Goal: Transaction & Acquisition: Purchase product/service

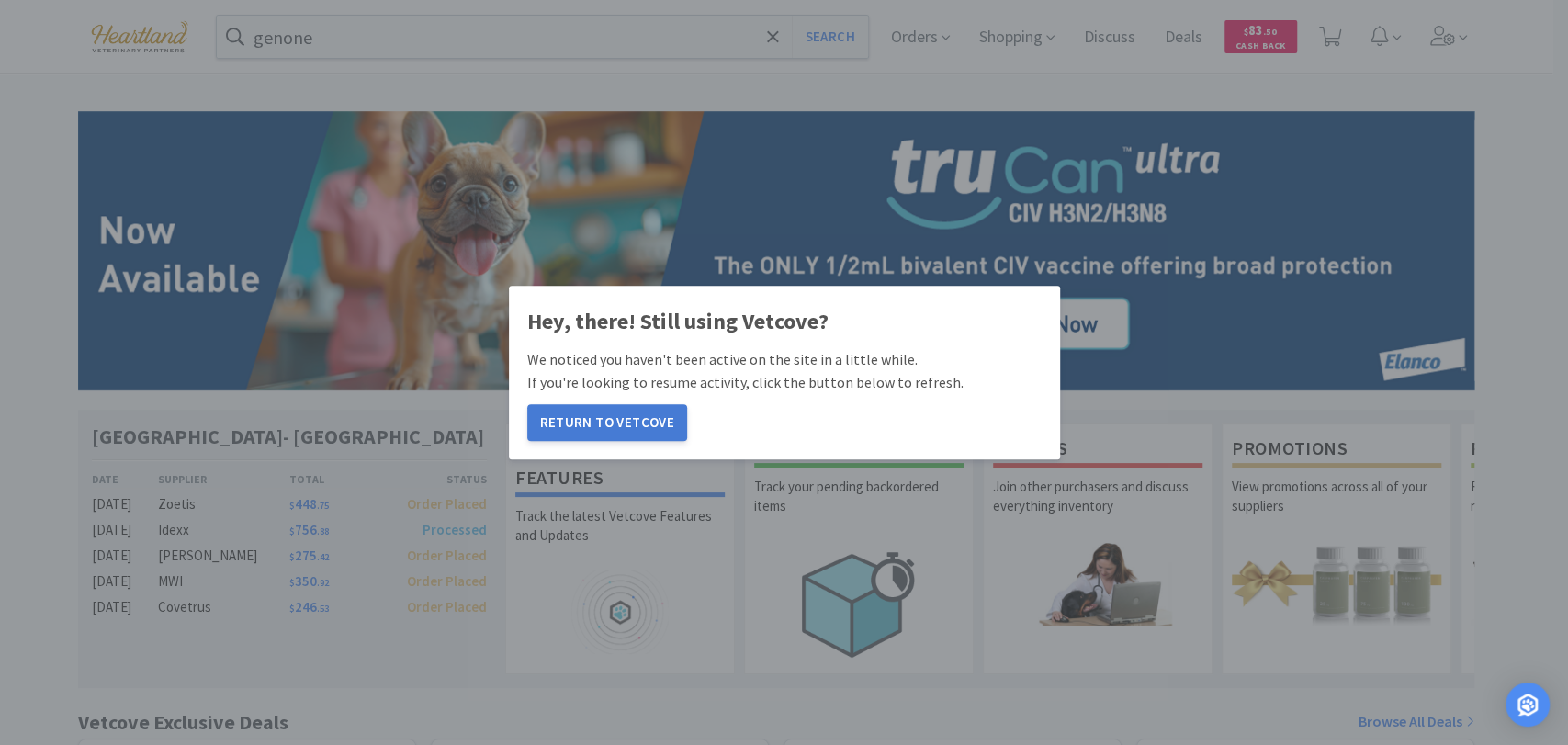
click at [605, 421] on button "Return to Vetcove" at bounding box center [607, 423] width 160 height 37
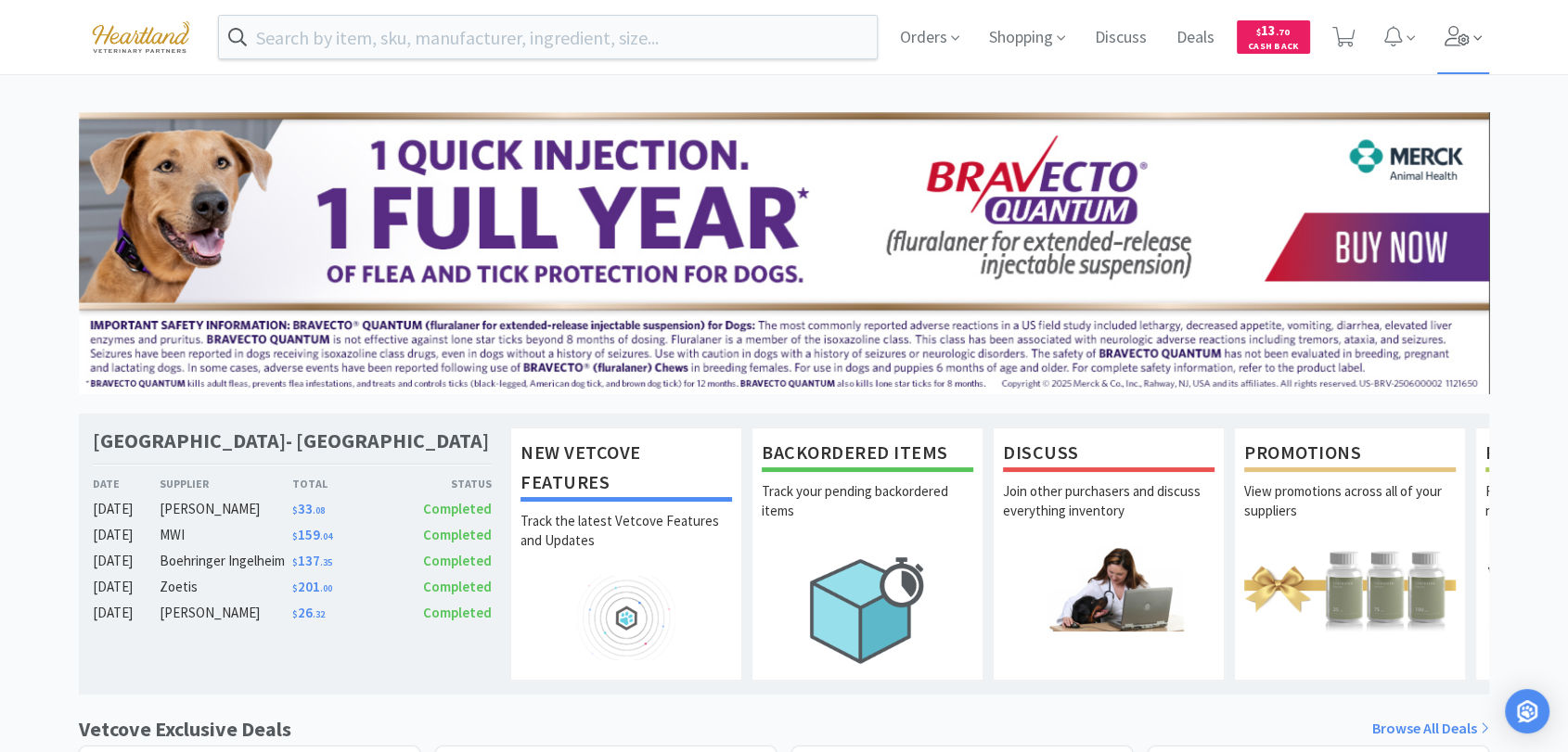
click at [1458, 28] on icon at bounding box center [1457, 35] width 26 height 20
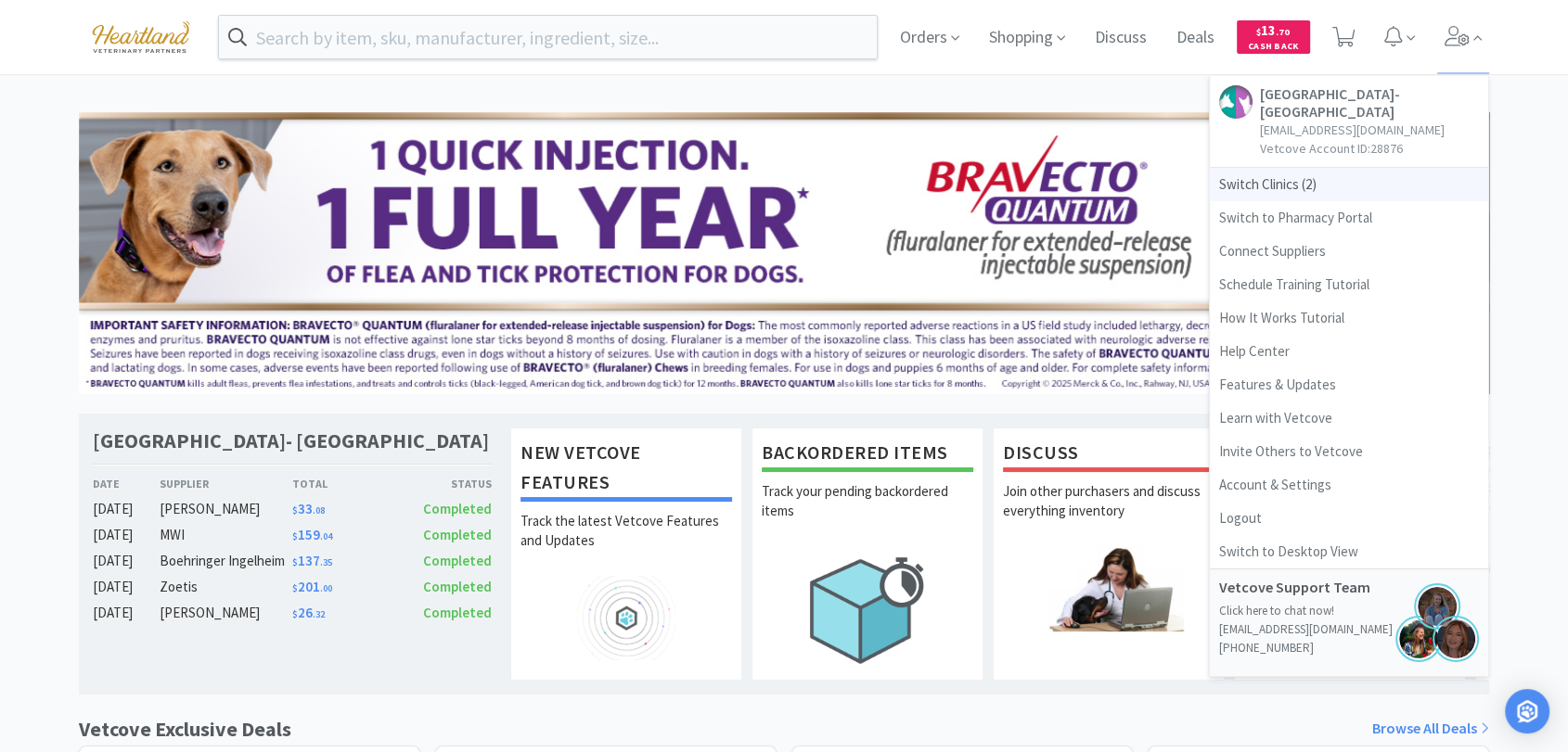
click at [1248, 179] on span "Switch Clinics ( 2 )" at bounding box center [1349, 185] width 278 height 33
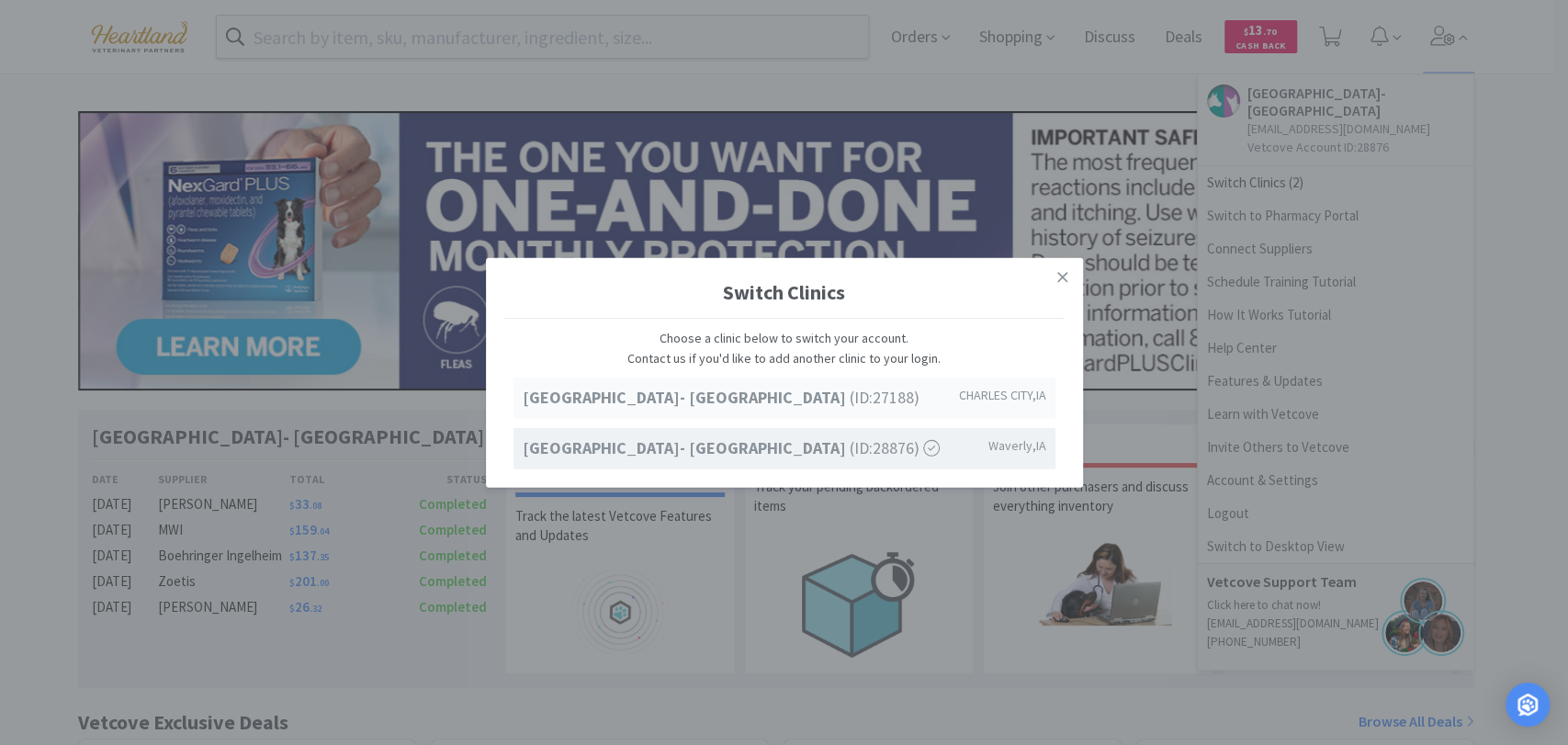
click at [755, 404] on strong "[GEOGRAPHIC_DATA]- [GEOGRAPHIC_DATA]" at bounding box center [686, 397] width 327 height 21
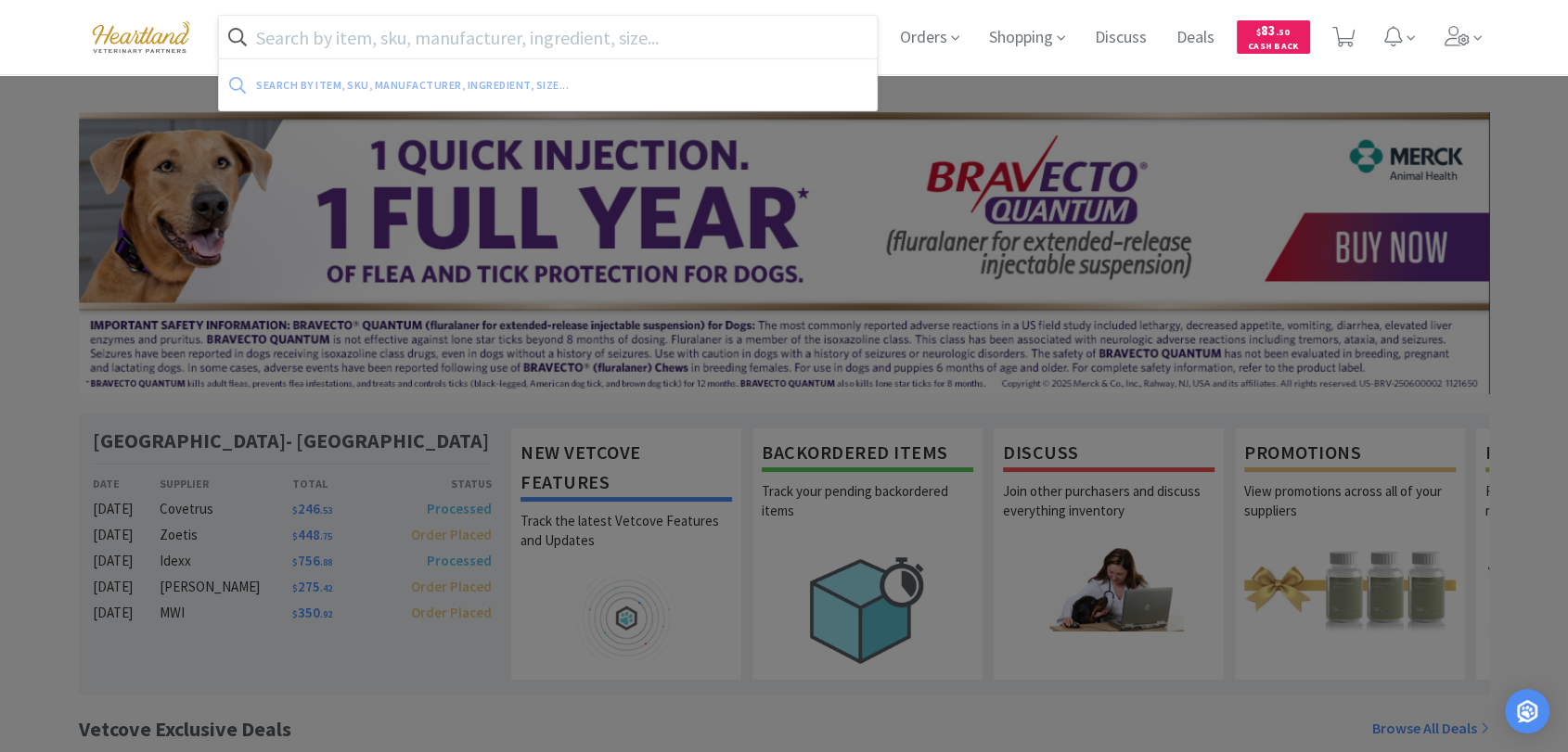
click at [654, 35] on input "text" at bounding box center [548, 36] width 658 height 43
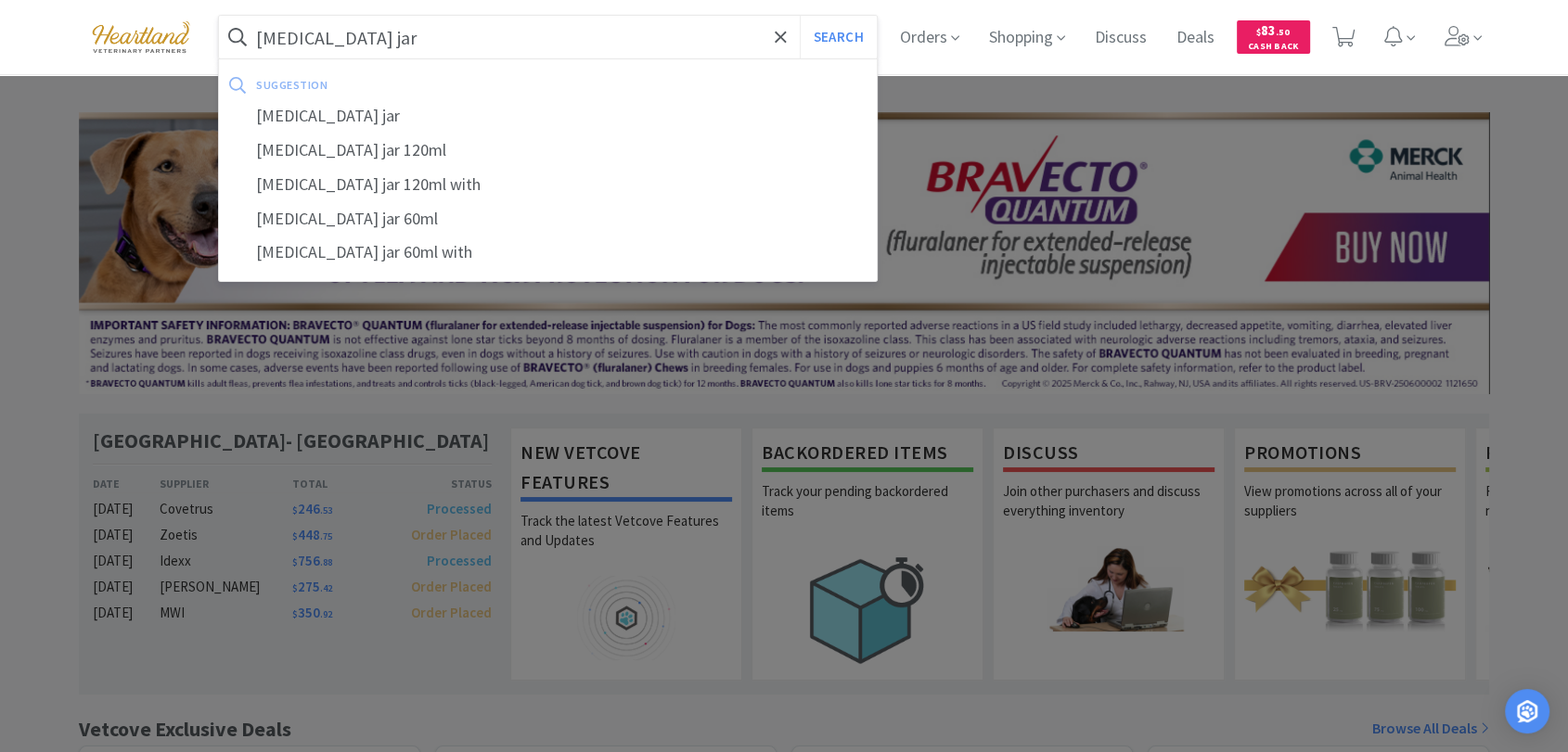
type input "[MEDICAL_DATA] jar"
click at [800, 15] on button "Search" at bounding box center [838, 36] width 77 height 43
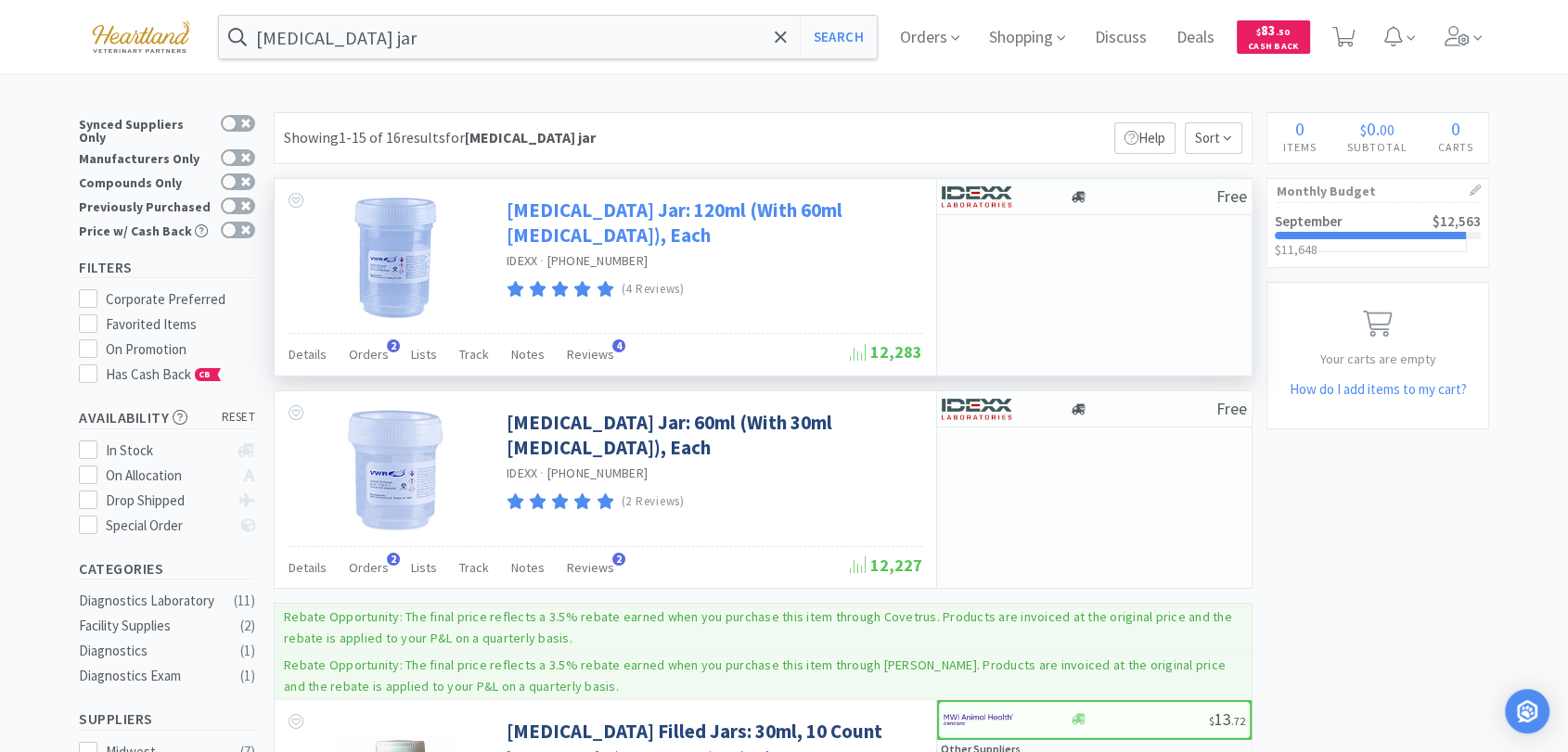
click at [779, 205] on link "[MEDICAL_DATA] Jar: 120ml (With 60ml [MEDICAL_DATA]), Each" at bounding box center [712, 223] width 411 height 51
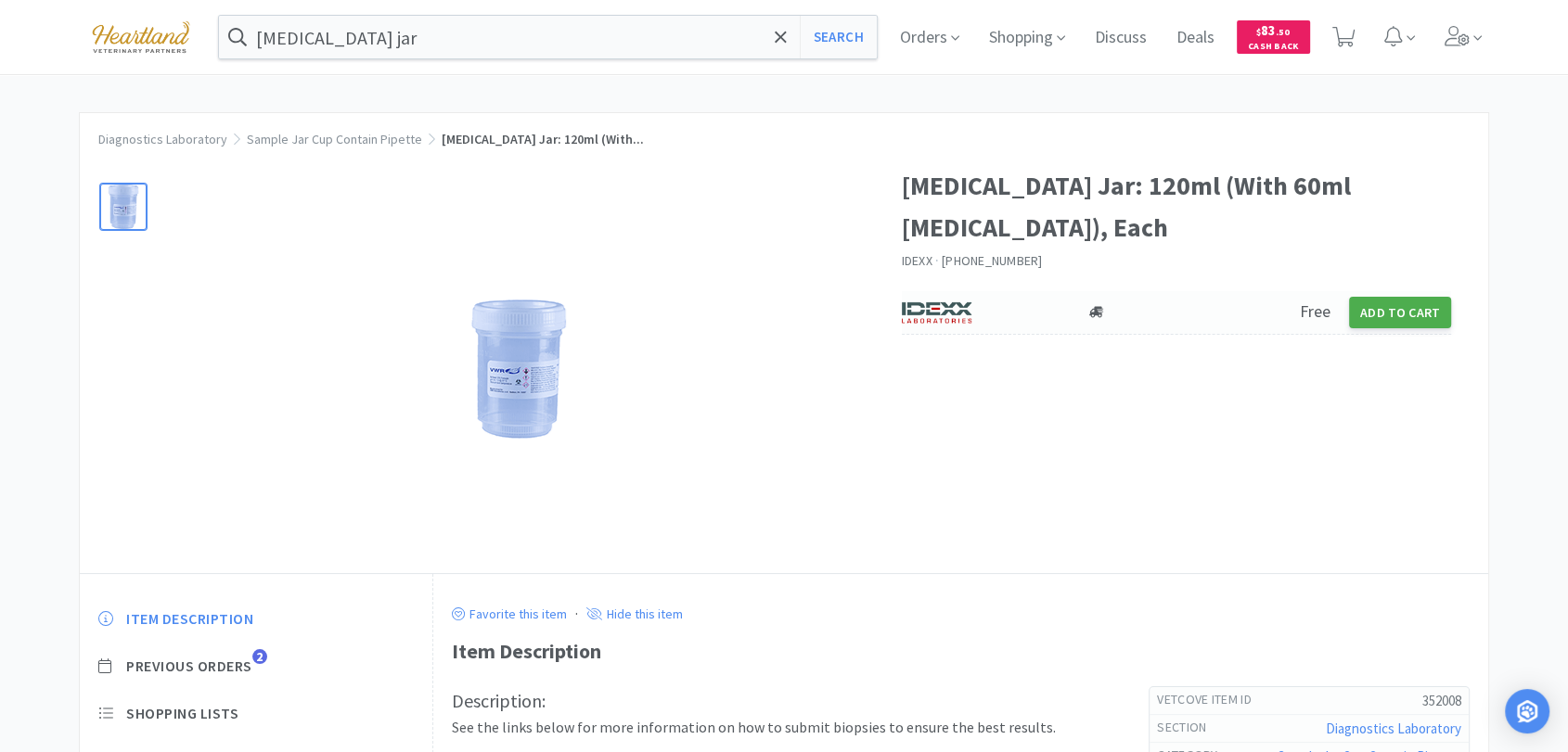
click at [1372, 297] on button "Add to Cart" at bounding box center [1400, 312] width 102 height 32
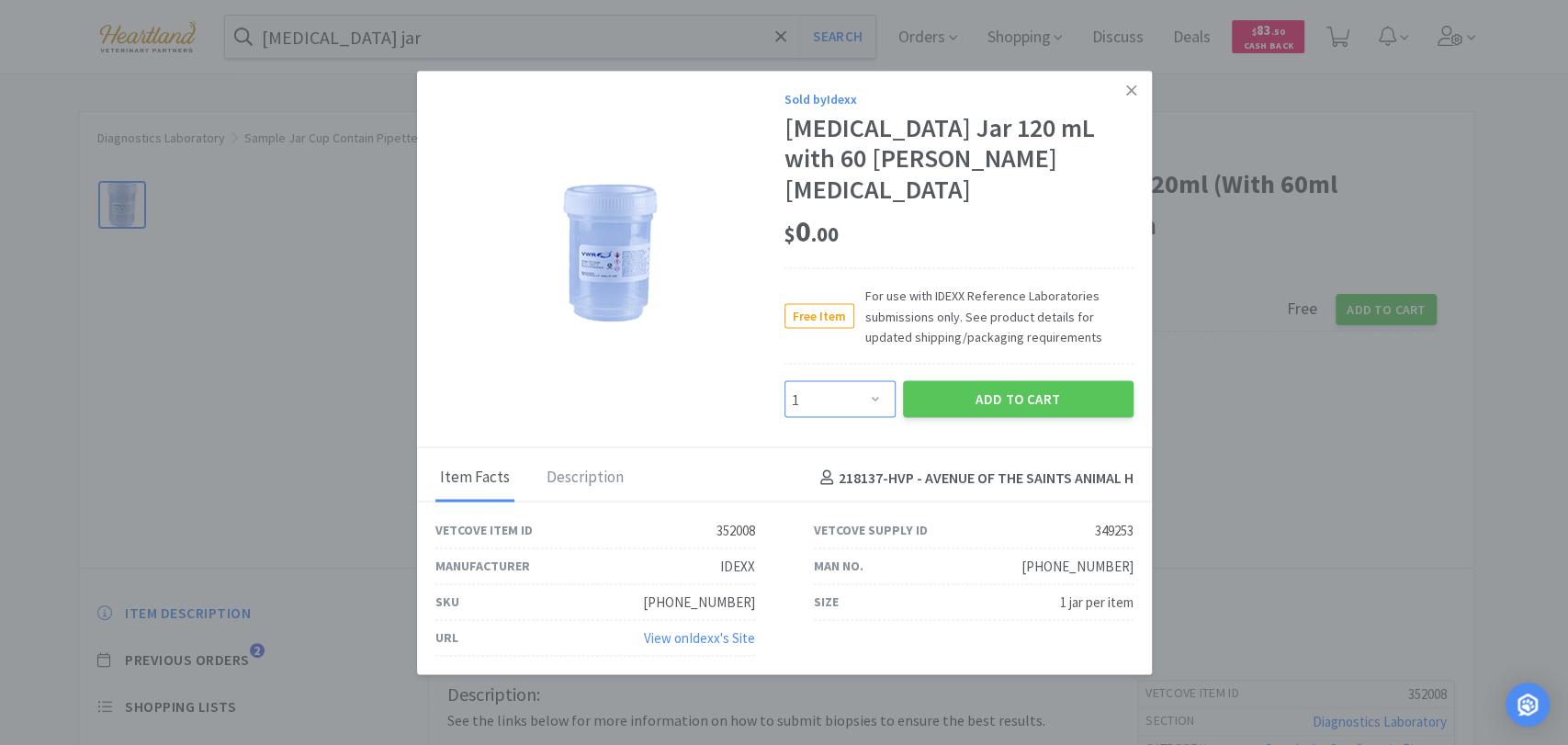
click at [882, 391] on select "Enter Quantity 1 2 3 4 5 6 7 8 9 10 11 12 13 14 15 16 17 18 19 20 Enter Quantity" at bounding box center [839, 399] width 111 height 37
select select "15"
click at [784, 381] on select "Enter Quantity 1 2 3 4 5 6 7 8 9 10 11 12 13 14 15 16 17 18 19 20 Enter Quantity" at bounding box center [839, 399] width 111 height 37
click at [964, 389] on button "Add to Cart" at bounding box center [1018, 399] width 230 height 37
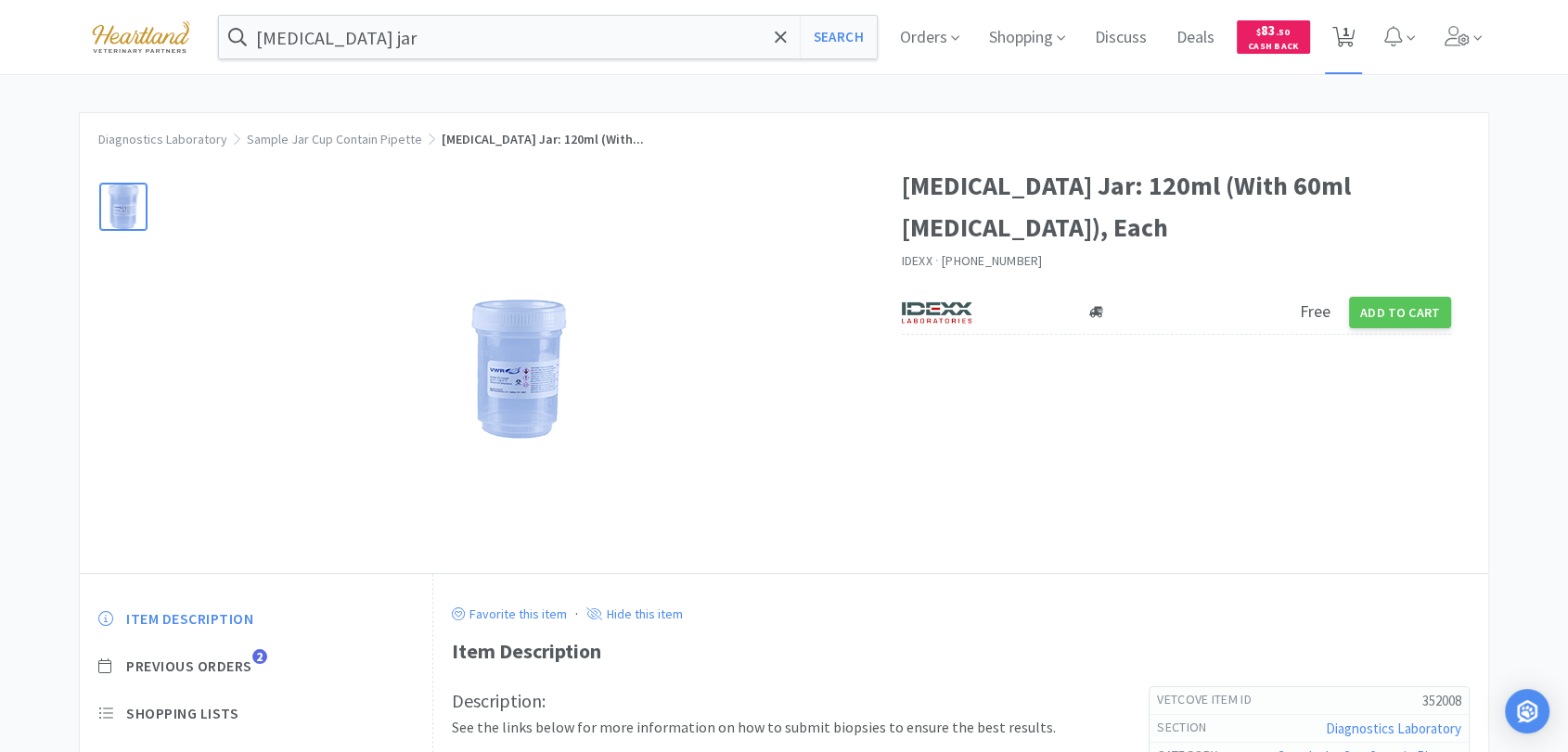
click at [1349, 39] on span "1" at bounding box center [1345, 32] width 7 height 75
select select "15"
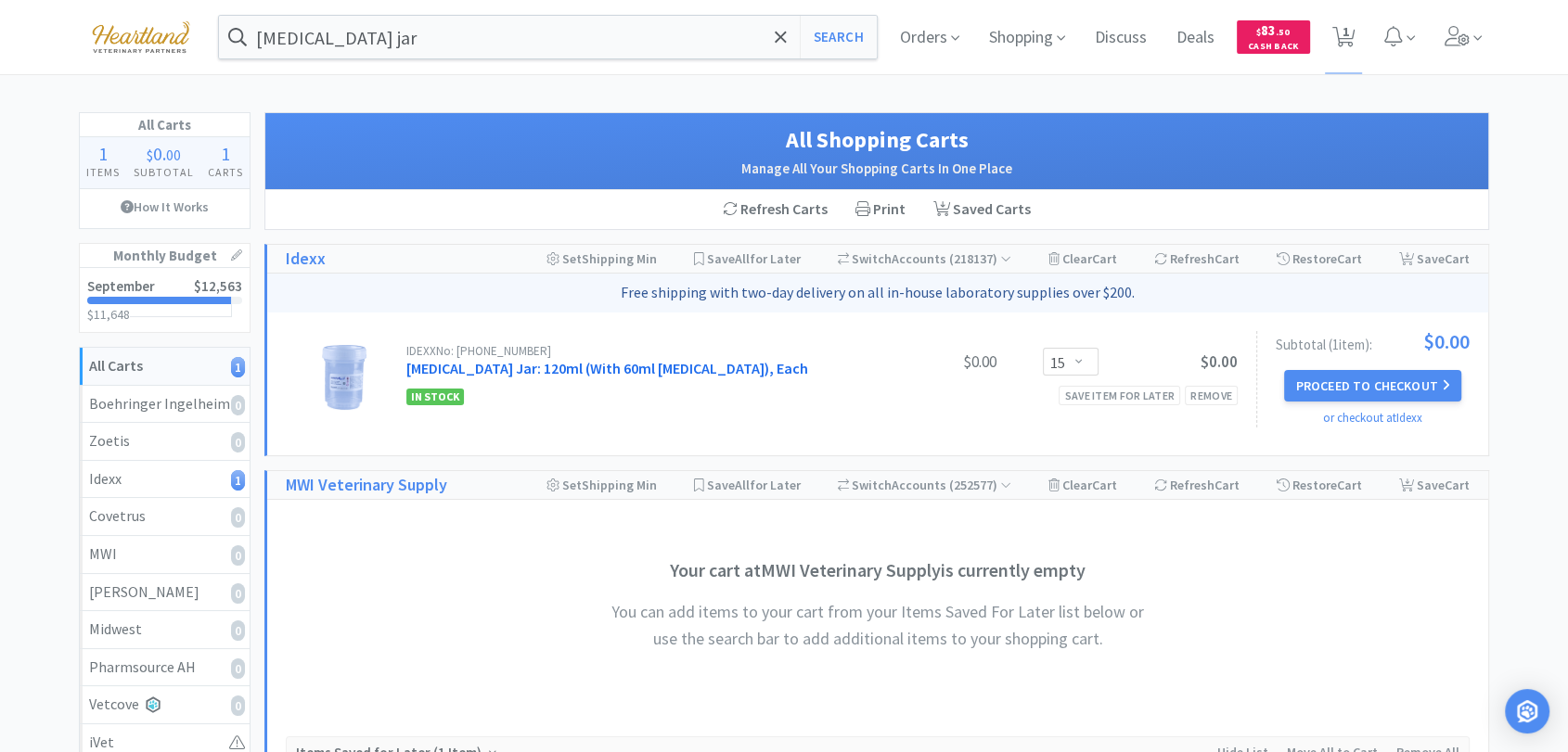
click at [655, 367] on link "[MEDICAL_DATA] Jar: 120ml (With 60ml [MEDICAL_DATA]), Each" at bounding box center [607, 367] width 402 height 18
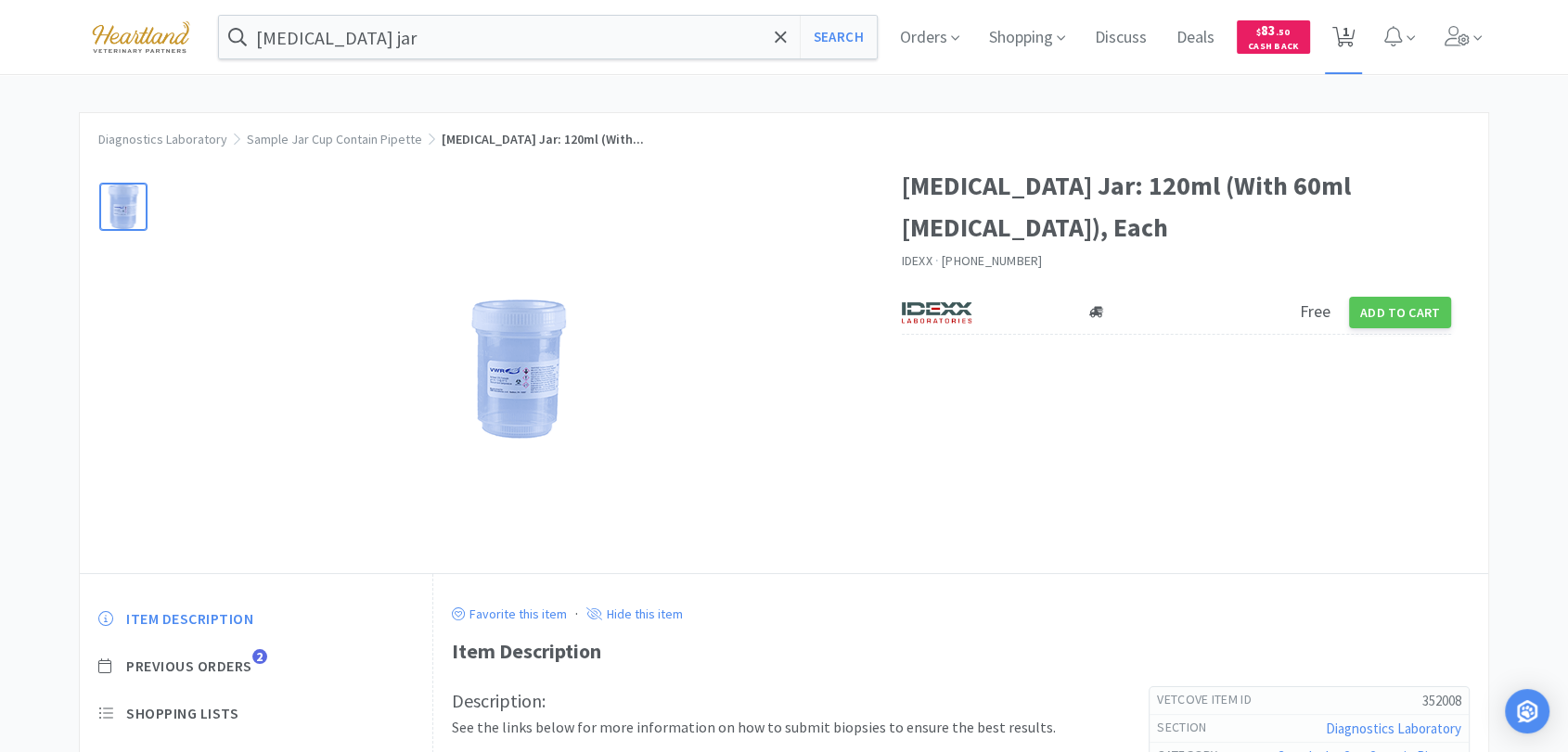
click at [1359, 16] on span "1" at bounding box center [1344, 37] width 38 height 75
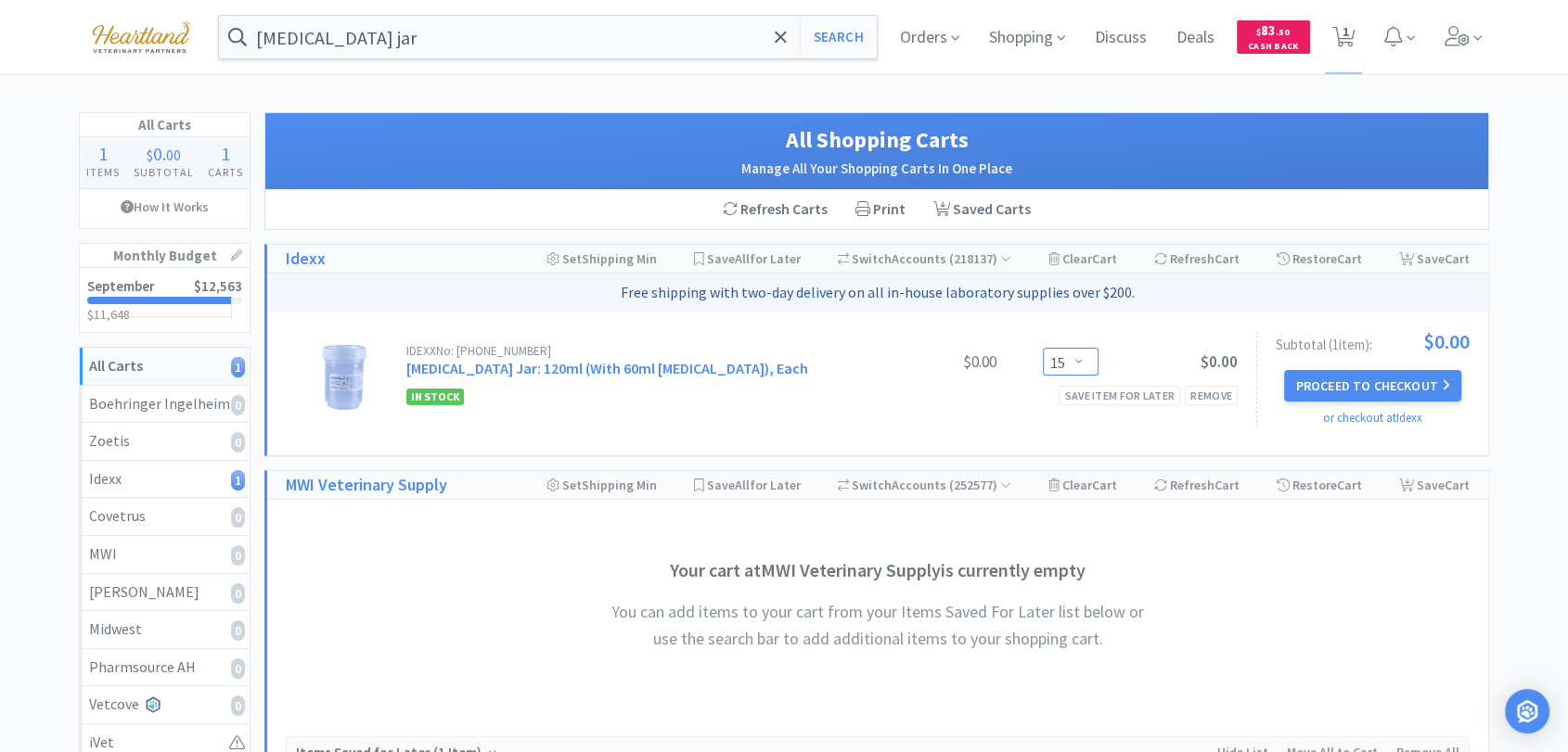
click at [1054, 359] on select "Enter Quantity 1 2 3 4 5 6 7 8 9 10 11 12 13 14 15 16 17 18 19 20 Enter Quantity" at bounding box center [1071, 362] width 55 height 28
click at [1043, 348] on select "Enter Quantity 1 2 3 4 5 6 7 8 9 10 11 12 13 14 15 16 17 18 19 20 Enter Quantity" at bounding box center [1071, 362] width 55 height 28
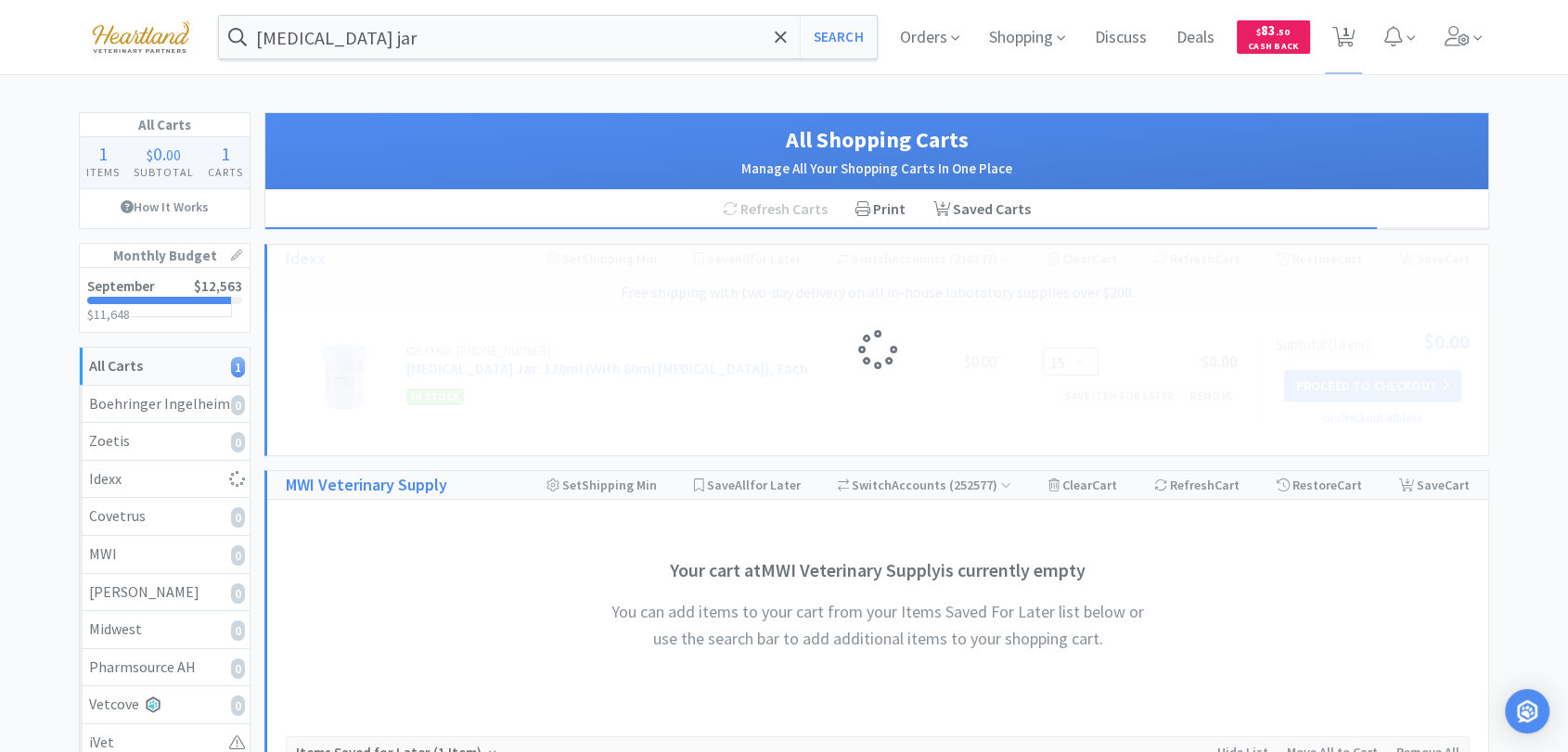
select select "10"
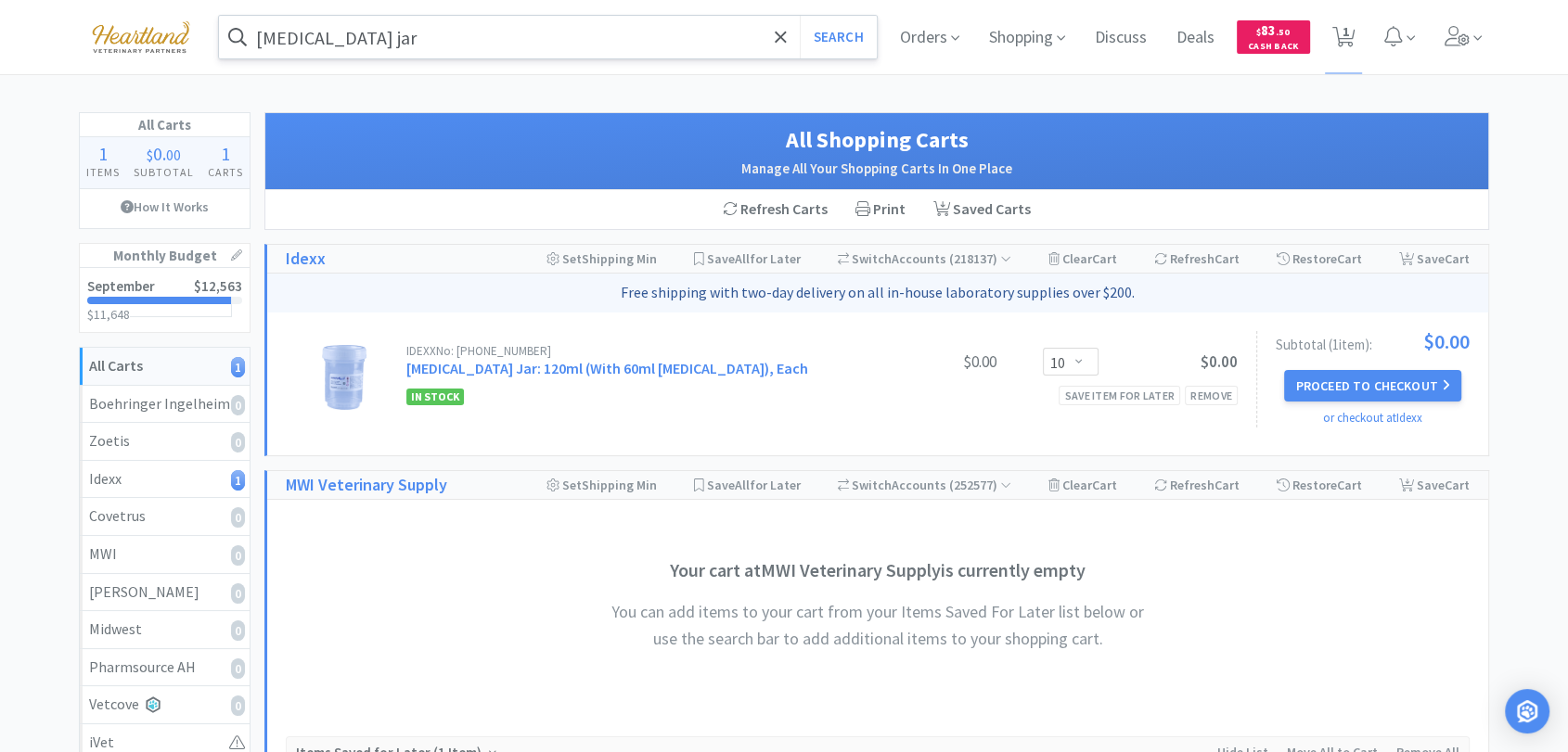
click at [601, 46] on input "[MEDICAL_DATA] jar" at bounding box center [548, 36] width 658 height 43
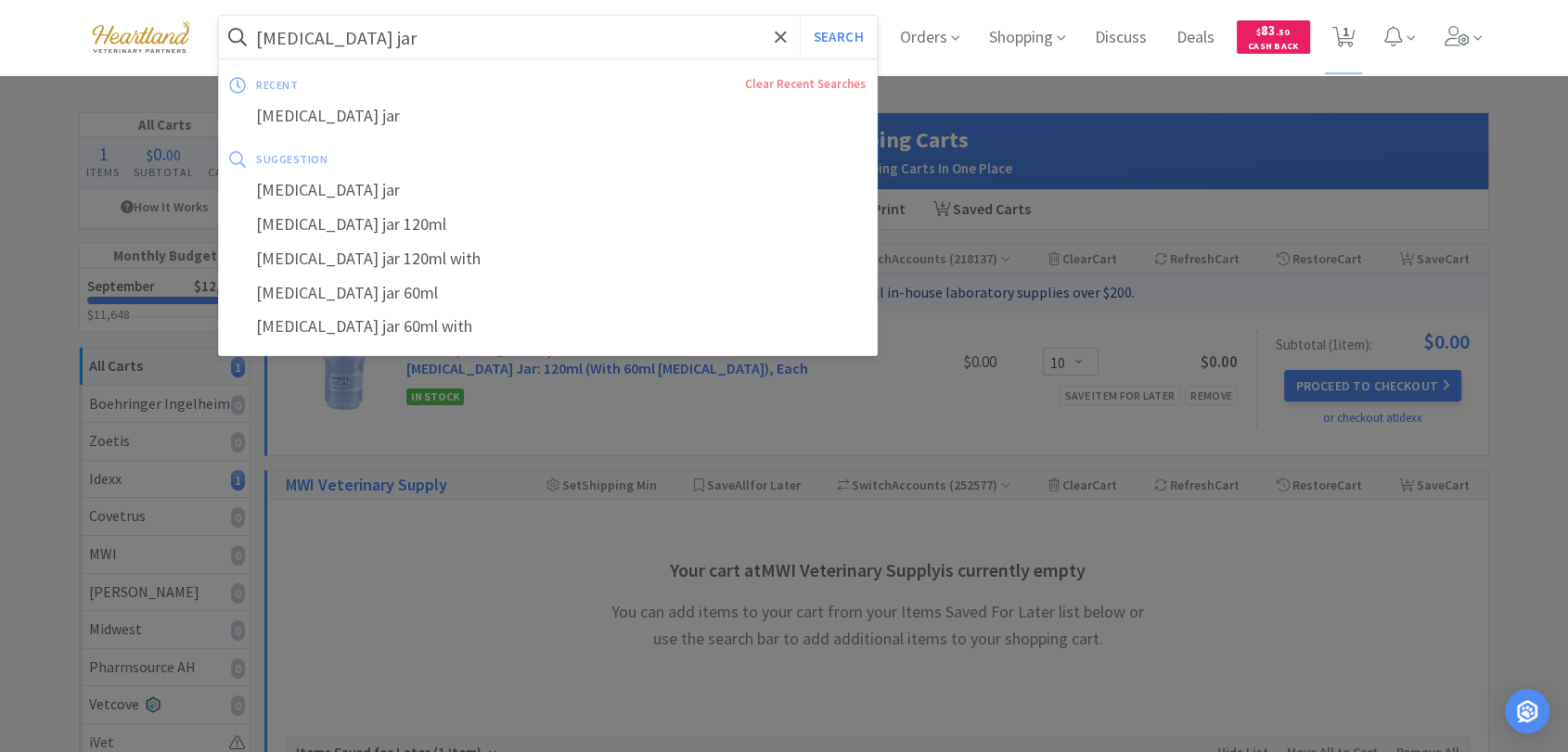
click at [800, 15] on button "Search" at bounding box center [838, 36] width 77 height 43
select select "10"
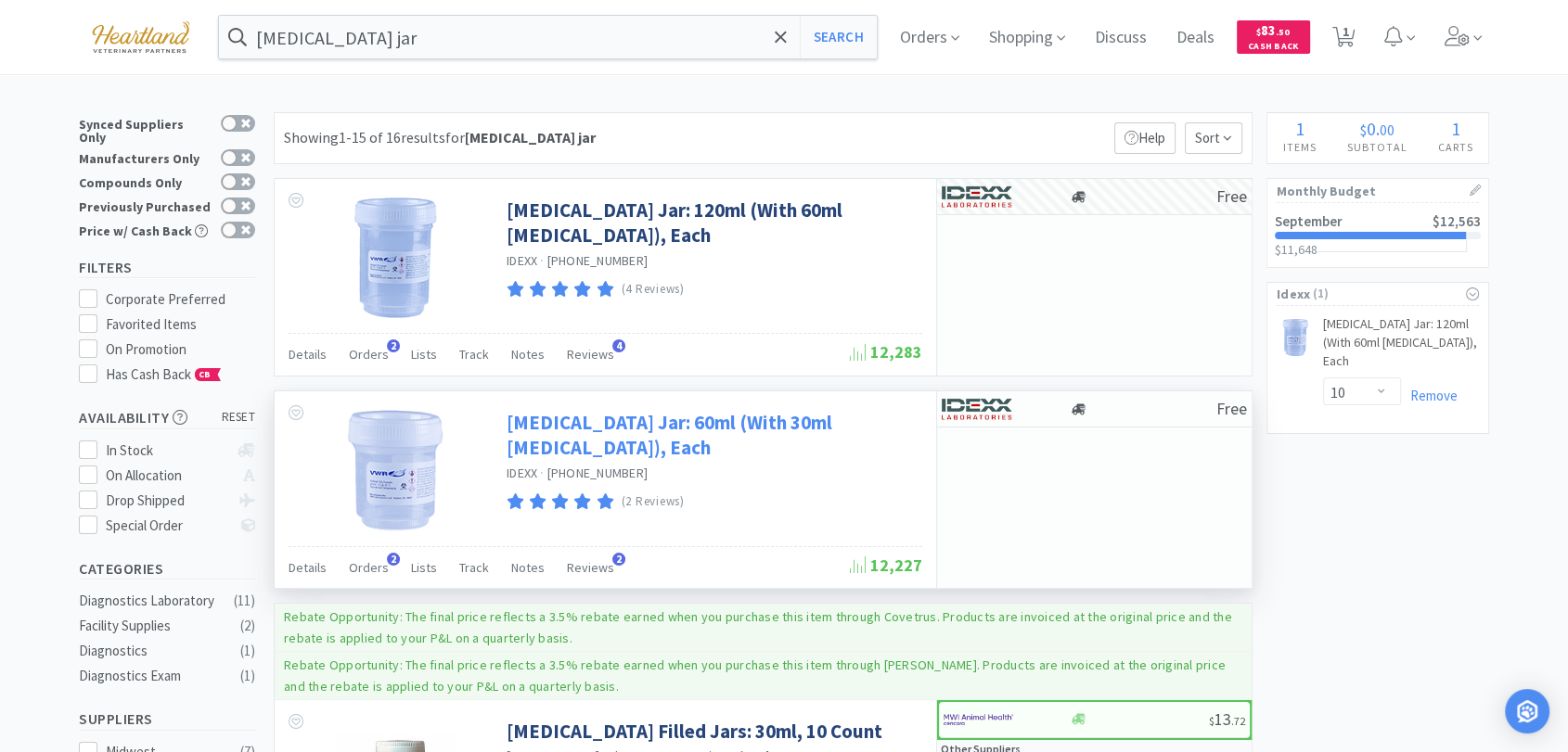
click at [597, 431] on link "[MEDICAL_DATA] Jar: 60ml (With 30ml [MEDICAL_DATA]), Each" at bounding box center [712, 435] width 411 height 51
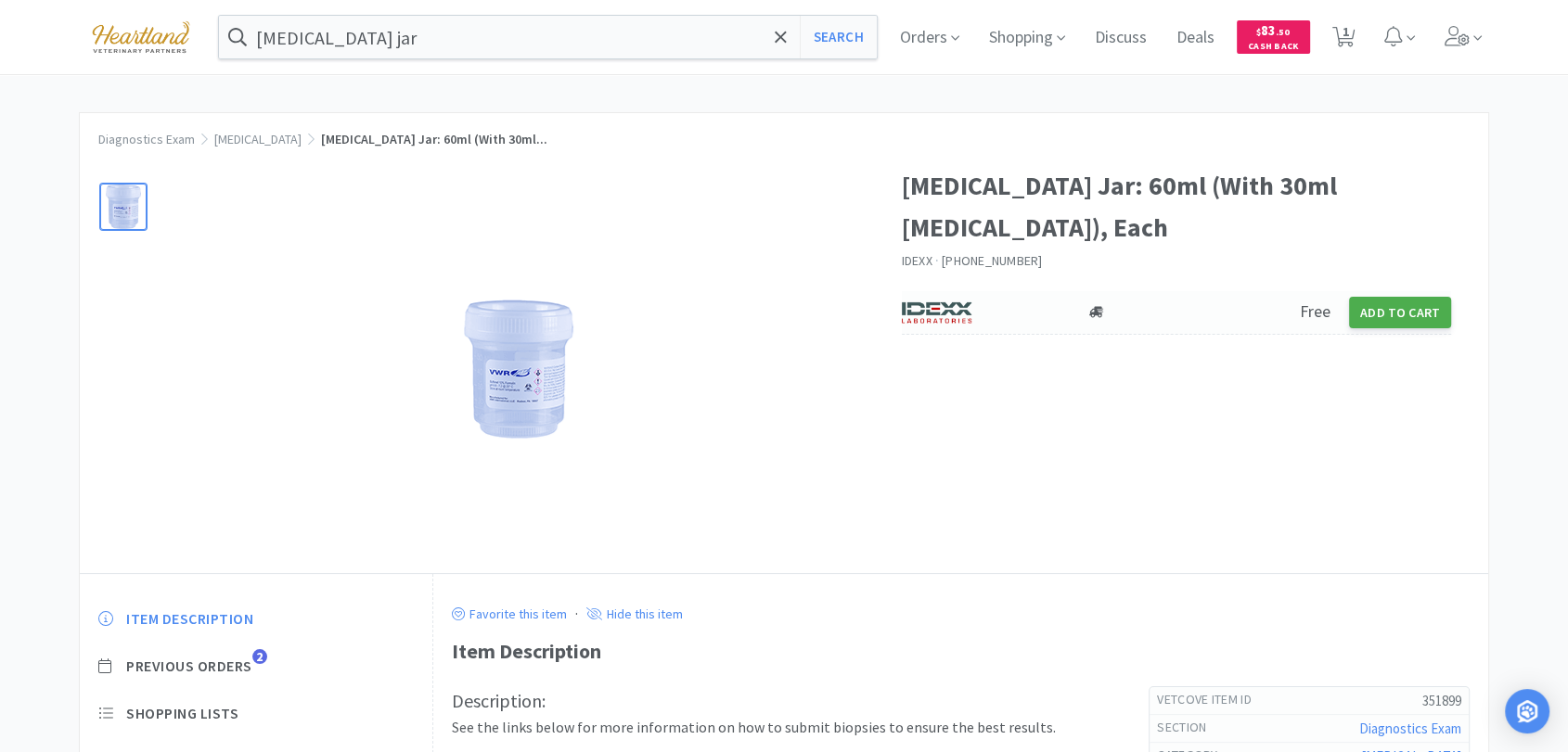
click at [1373, 297] on button "Add to Cart" at bounding box center [1400, 312] width 102 height 32
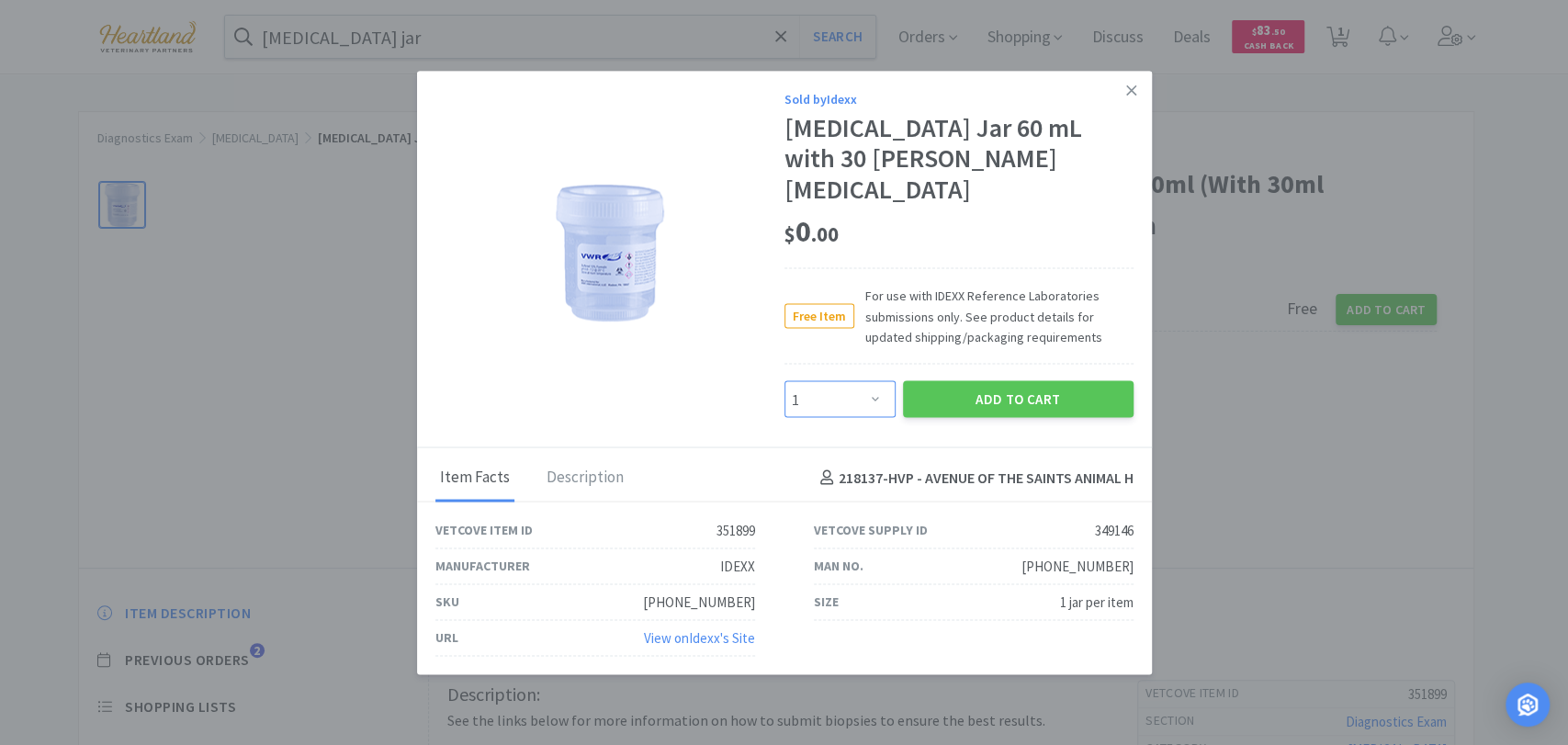
click at [874, 389] on select "Enter Quantity 1 2 3 4 5 6 7 8 9 10 11 12 13 14 15 16 17 18 19 20 Enter Quantity" at bounding box center [839, 399] width 111 height 37
select select "5"
click at [784, 381] on select "Enter Quantity 1 2 3 4 5 6 7 8 9 10 11 12 13 14 15 16 17 18 19 20 Enter Quantity" at bounding box center [839, 399] width 111 height 37
click at [1136, 95] on icon at bounding box center [1131, 89] width 10 height 10
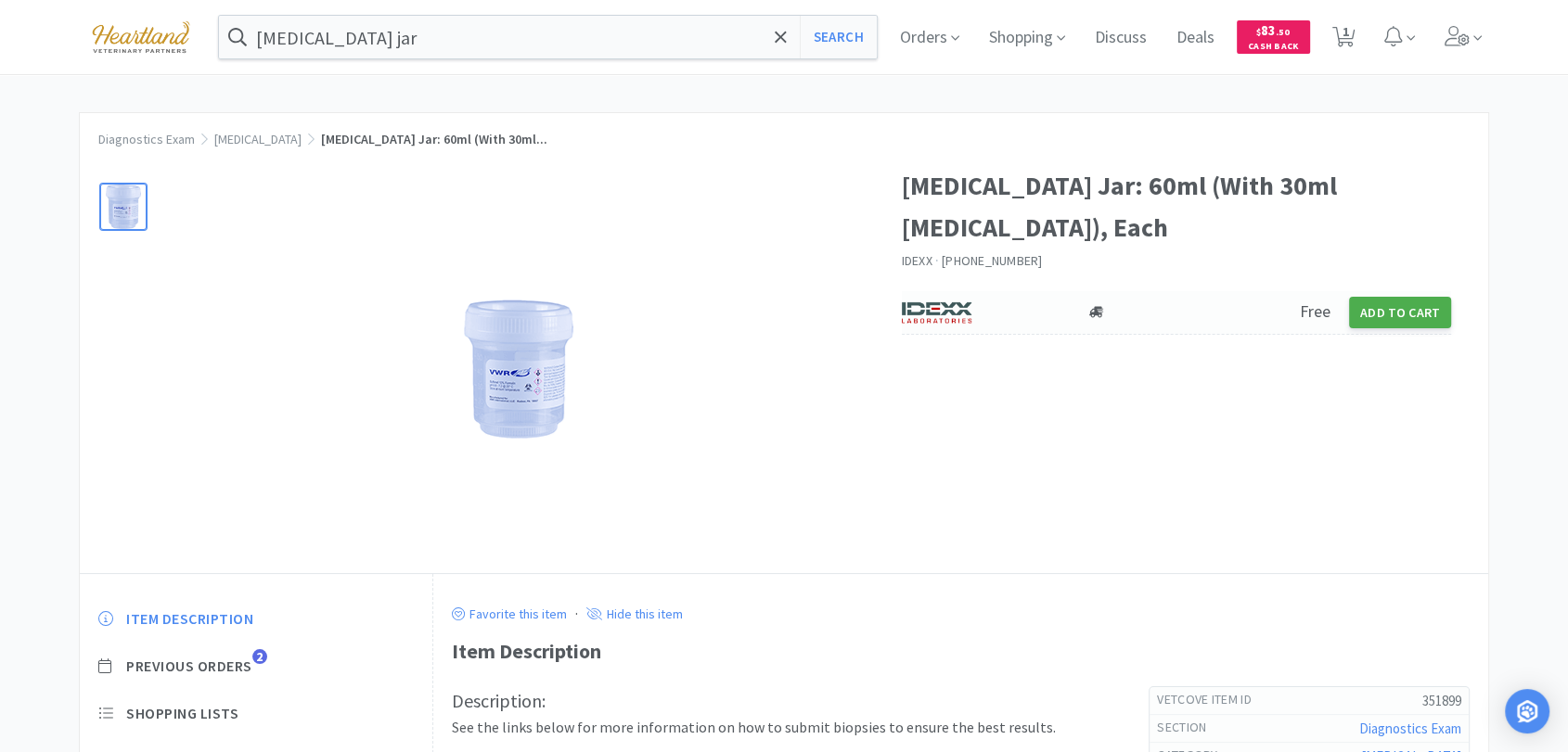
click at [1387, 297] on button "Add to Cart" at bounding box center [1400, 312] width 102 height 32
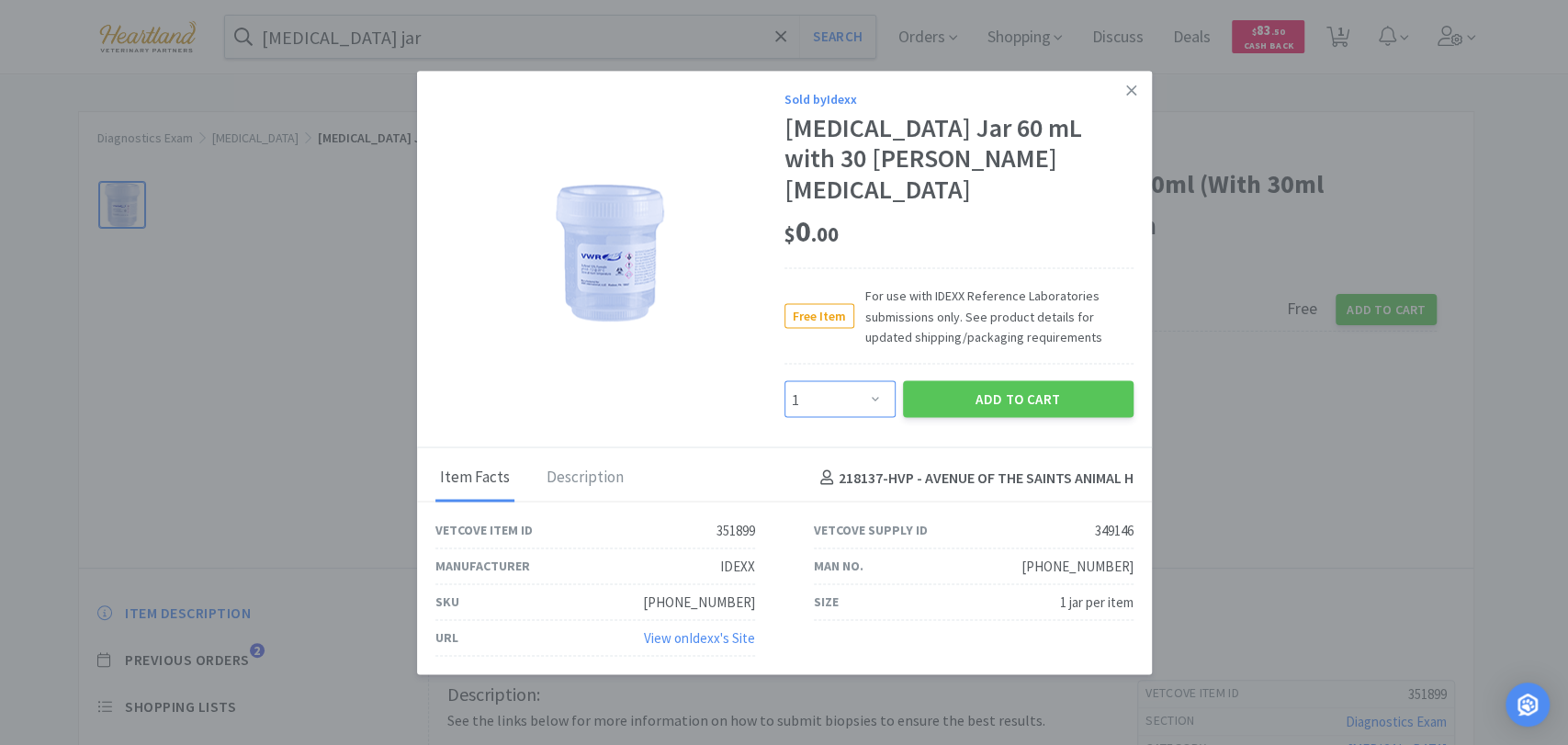
click at [873, 381] on select "Enter Quantity 1 2 3 4 5 6 7 8 9 10 11 12 13 14 15 16 17 18 19 20 Enter Quantity" at bounding box center [839, 399] width 111 height 37
select select "3"
click at [784, 381] on select "Enter Quantity 1 2 3 4 5 6 7 8 9 10 11 12 13 14 15 16 17 18 19 20 Enter Quantity" at bounding box center [839, 399] width 111 height 37
click at [985, 388] on button "Add to Cart" at bounding box center [1018, 399] width 230 height 37
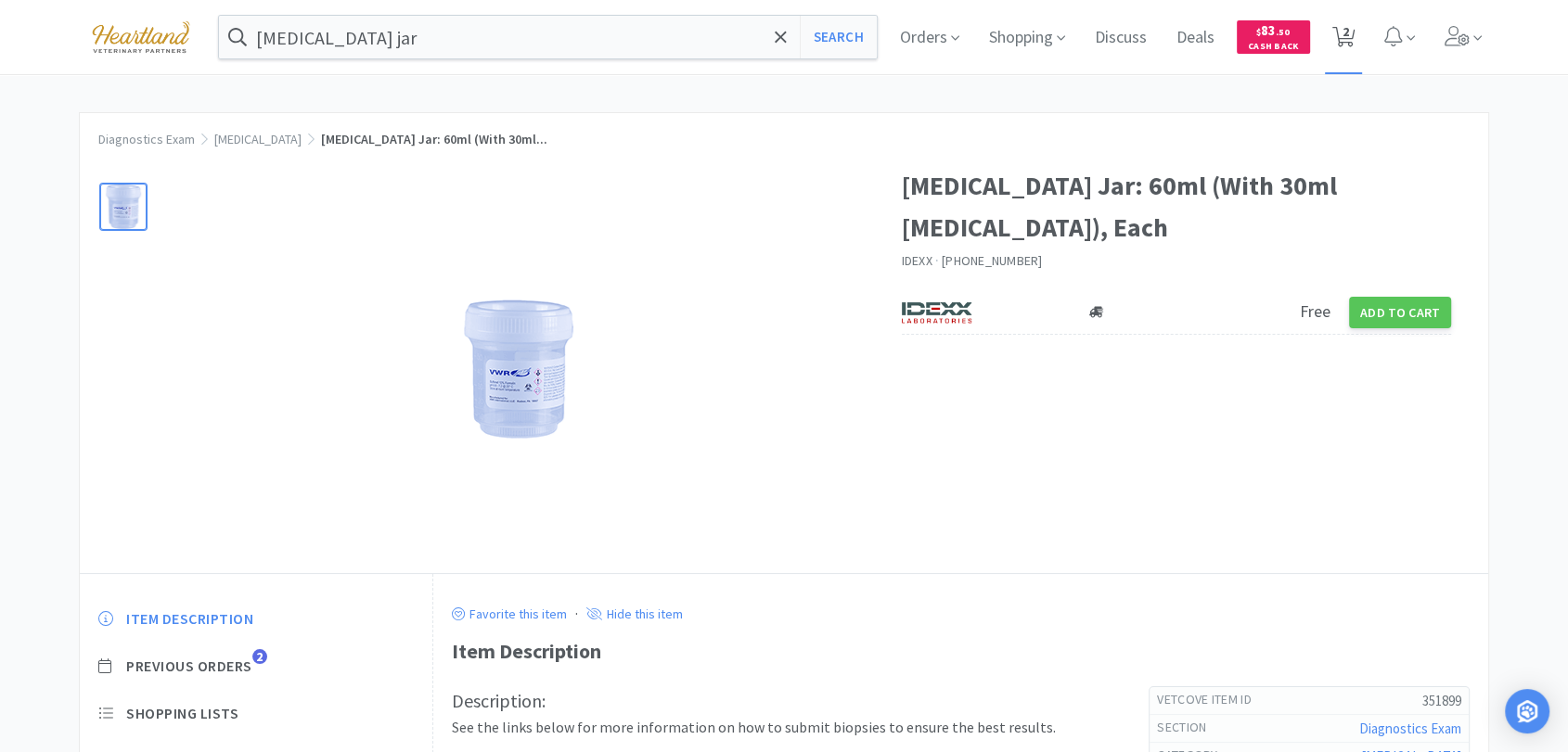
click at [1349, 35] on span "2" at bounding box center [1345, 32] width 7 height 75
select select "10"
select select "3"
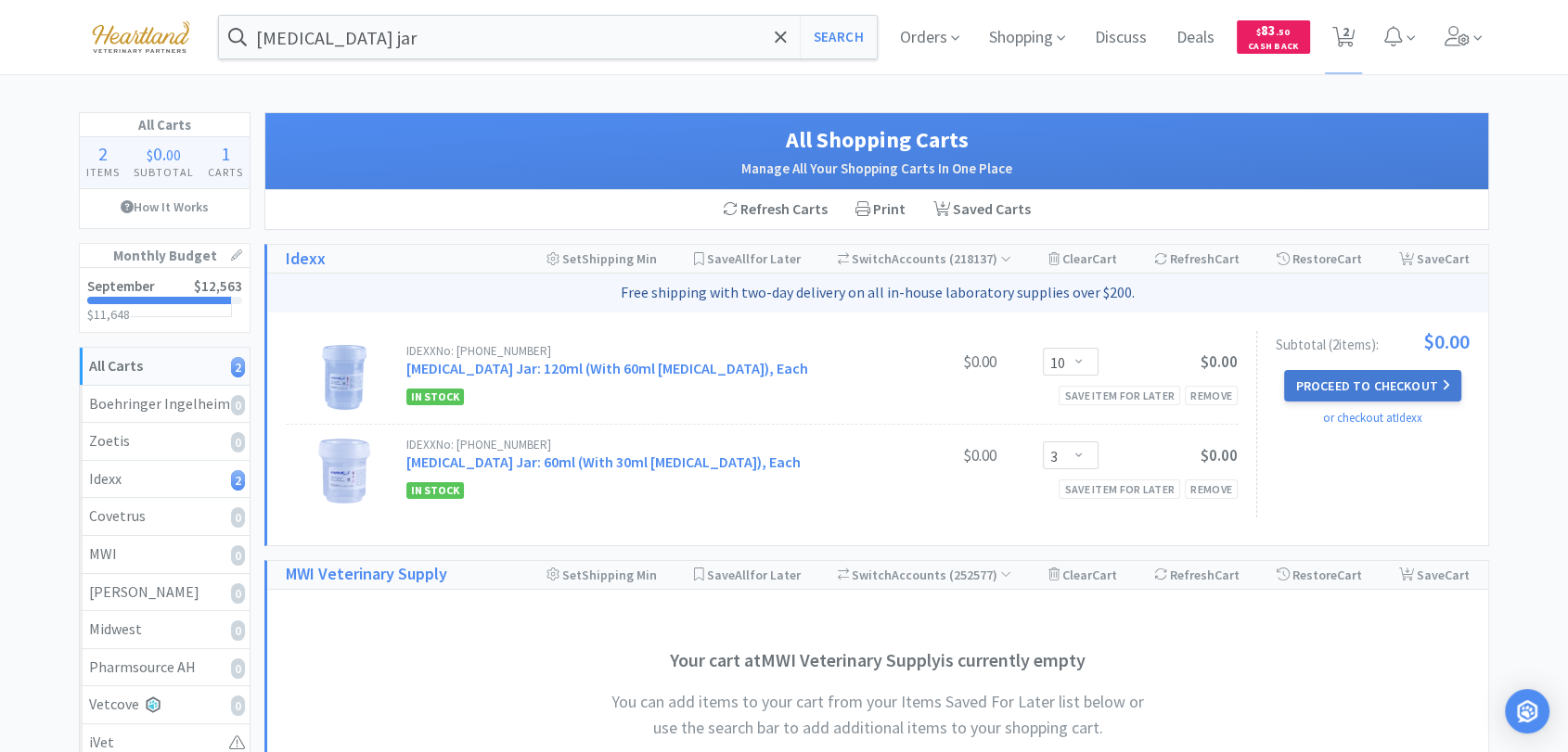
click at [1353, 393] on button "Proceed to Checkout" at bounding box center [1372, 386] width 176 height 32
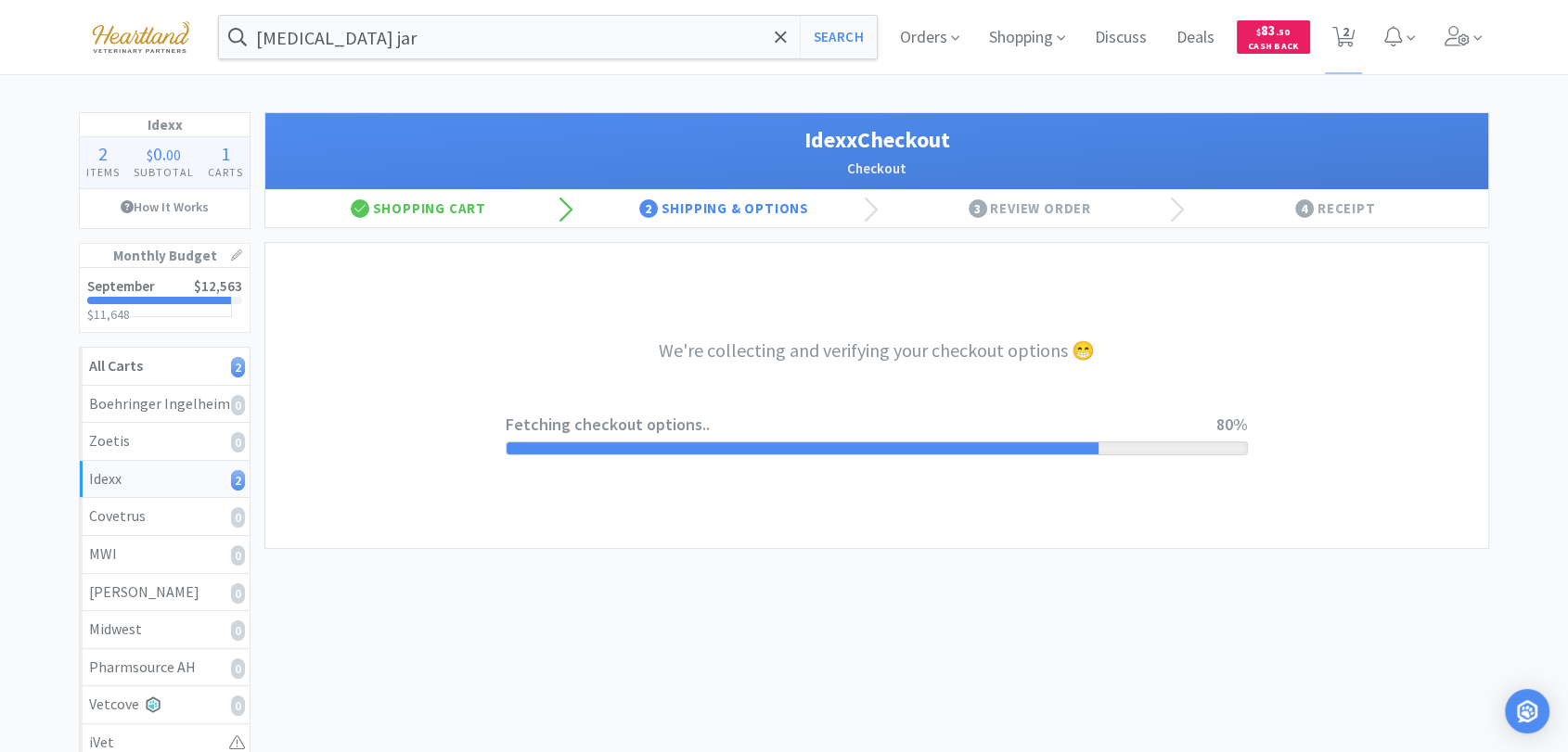
select select "900"
select select "003"
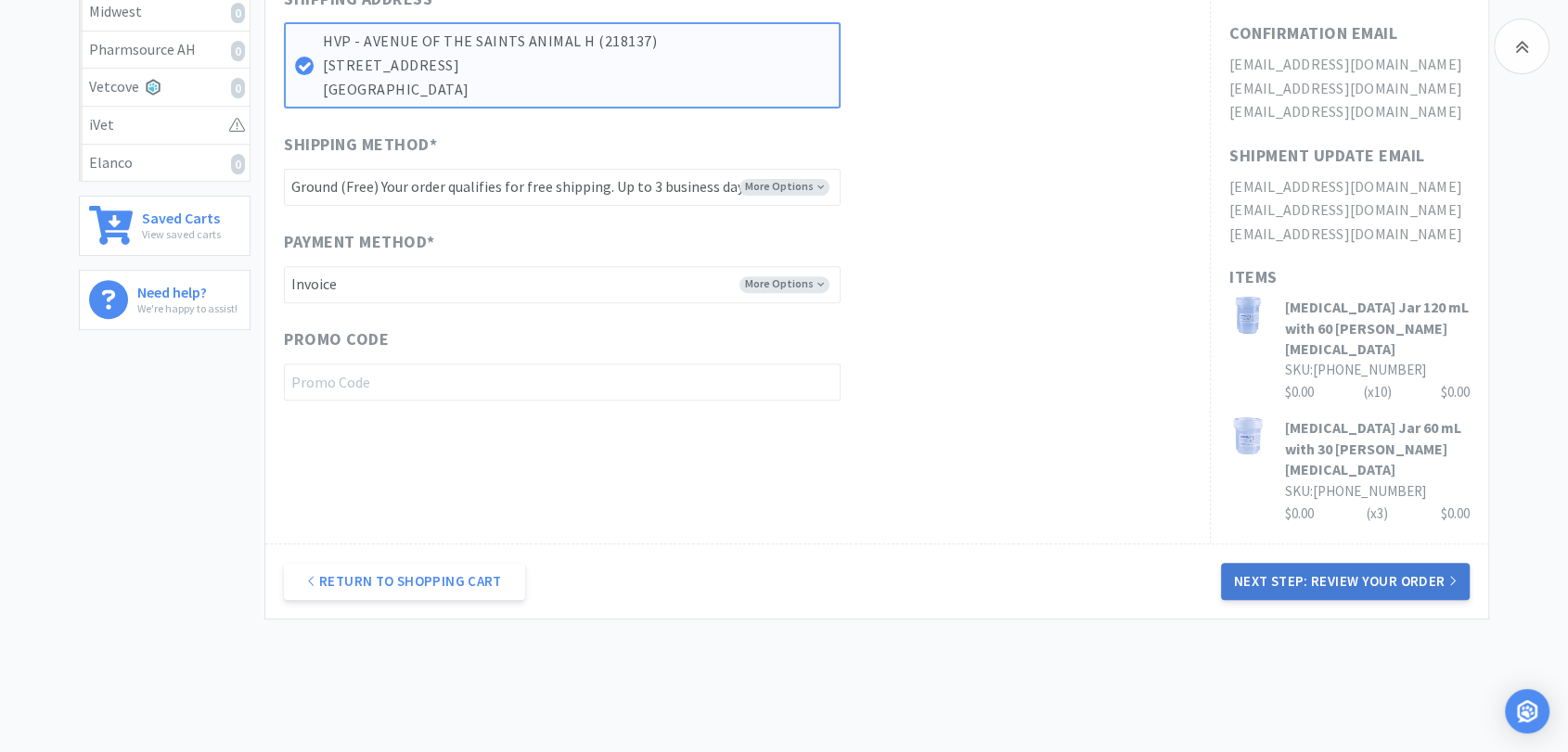
click at [1359, 564] on button "Next Step: Review Your Order" at bounding box center [1345, 582] width 249 height 37
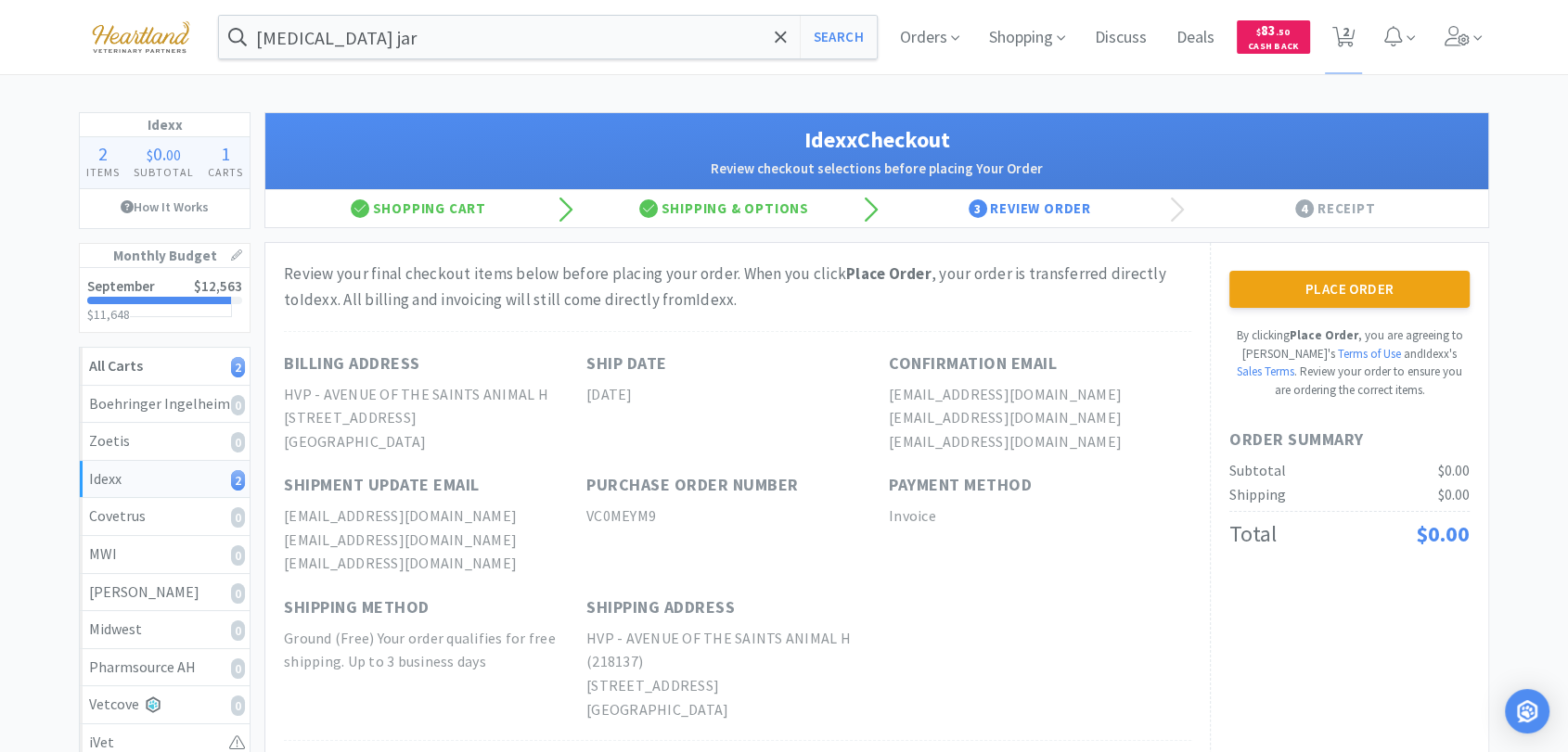
click at [1370, 282] on button "Place Order" at bounding box center [1349, 289] width 240 height 37
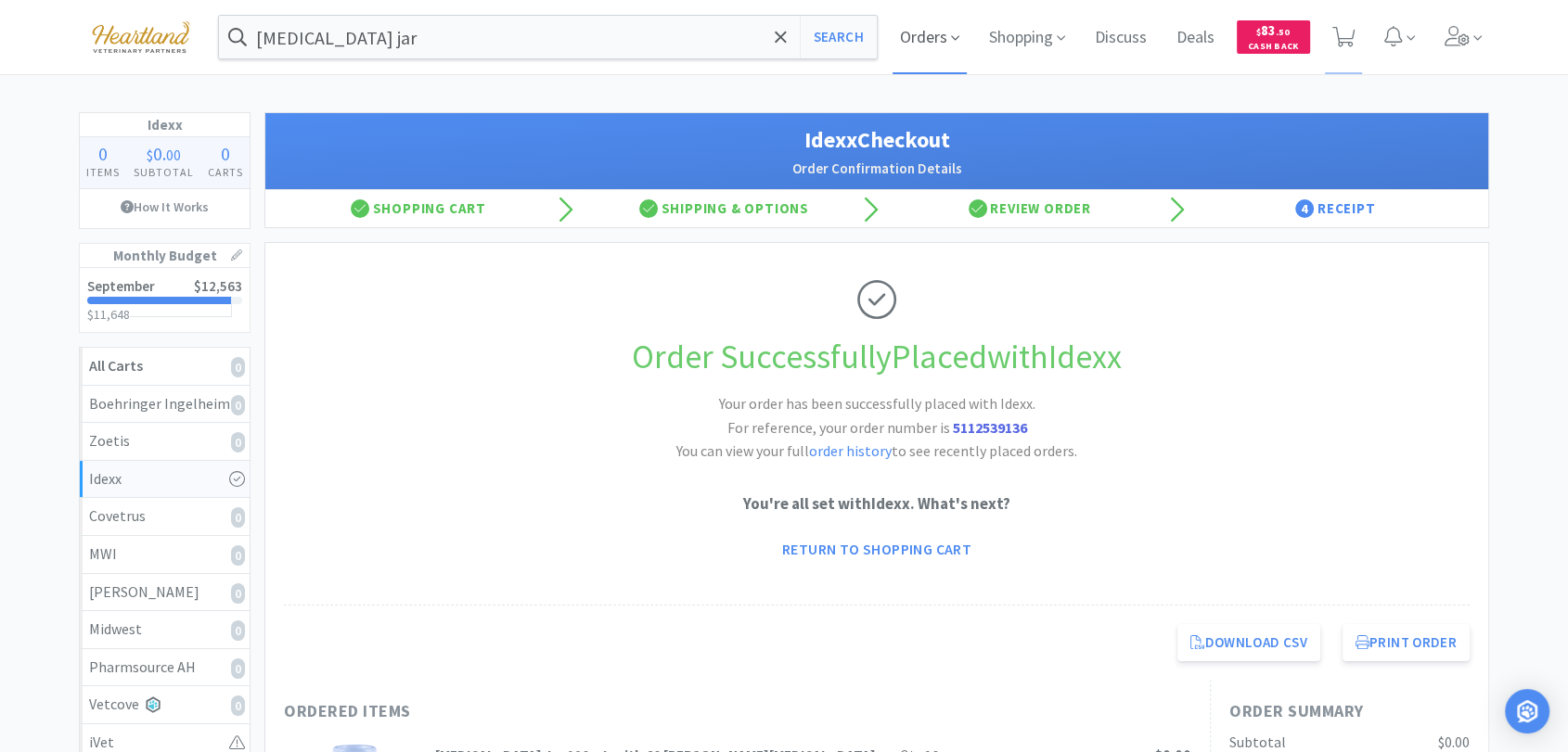
click at [929, 38] on span "Orders" at bounding box center [930, 37] width 75 height 75
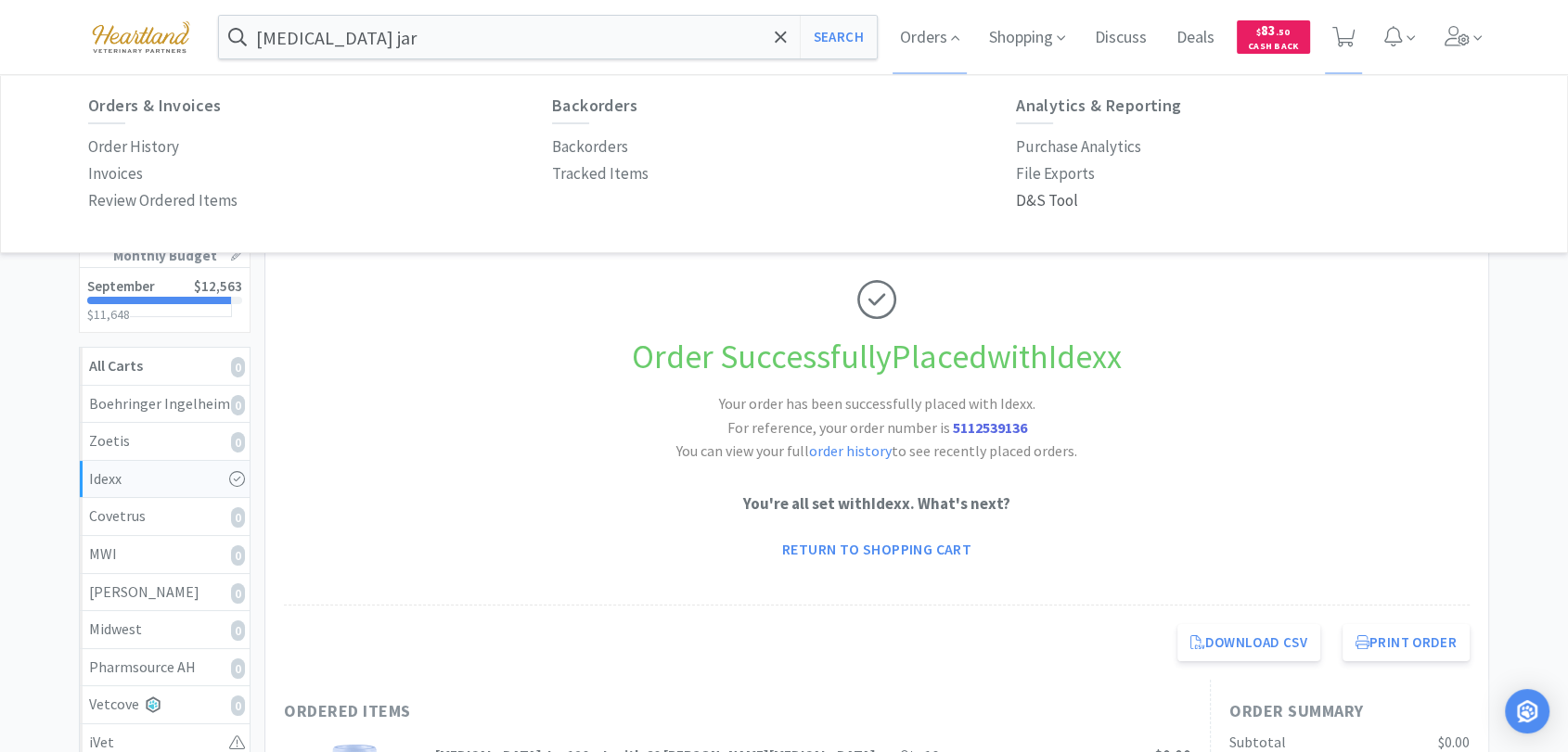
click at [1061, 202] on p "D&S Tool" at bounding box center [1047, 201] width 62 height 25
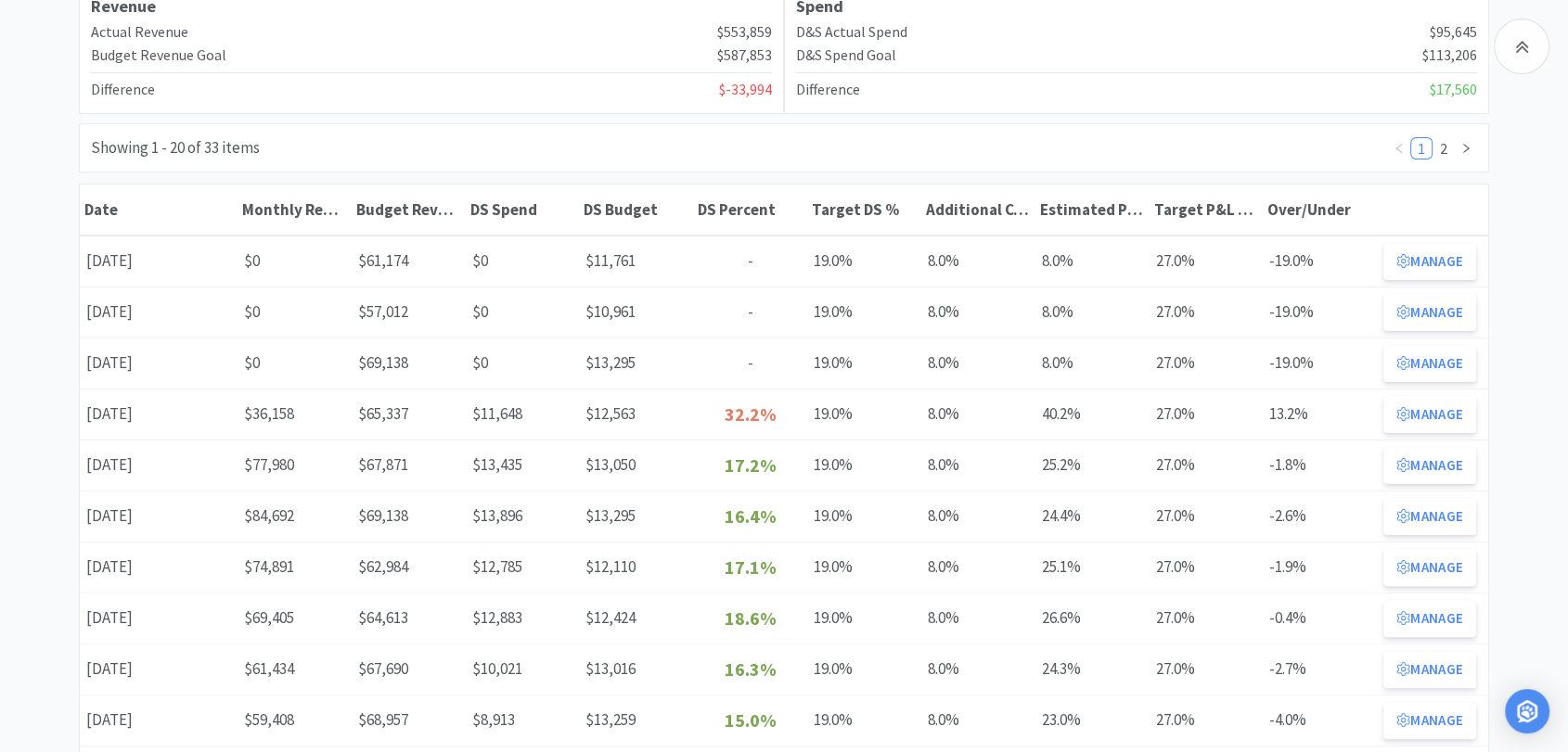
scroll to position [309, 0]
click at [1410, 401] on button "Manage" at bounding box center [1429, 411] width 93 height 37
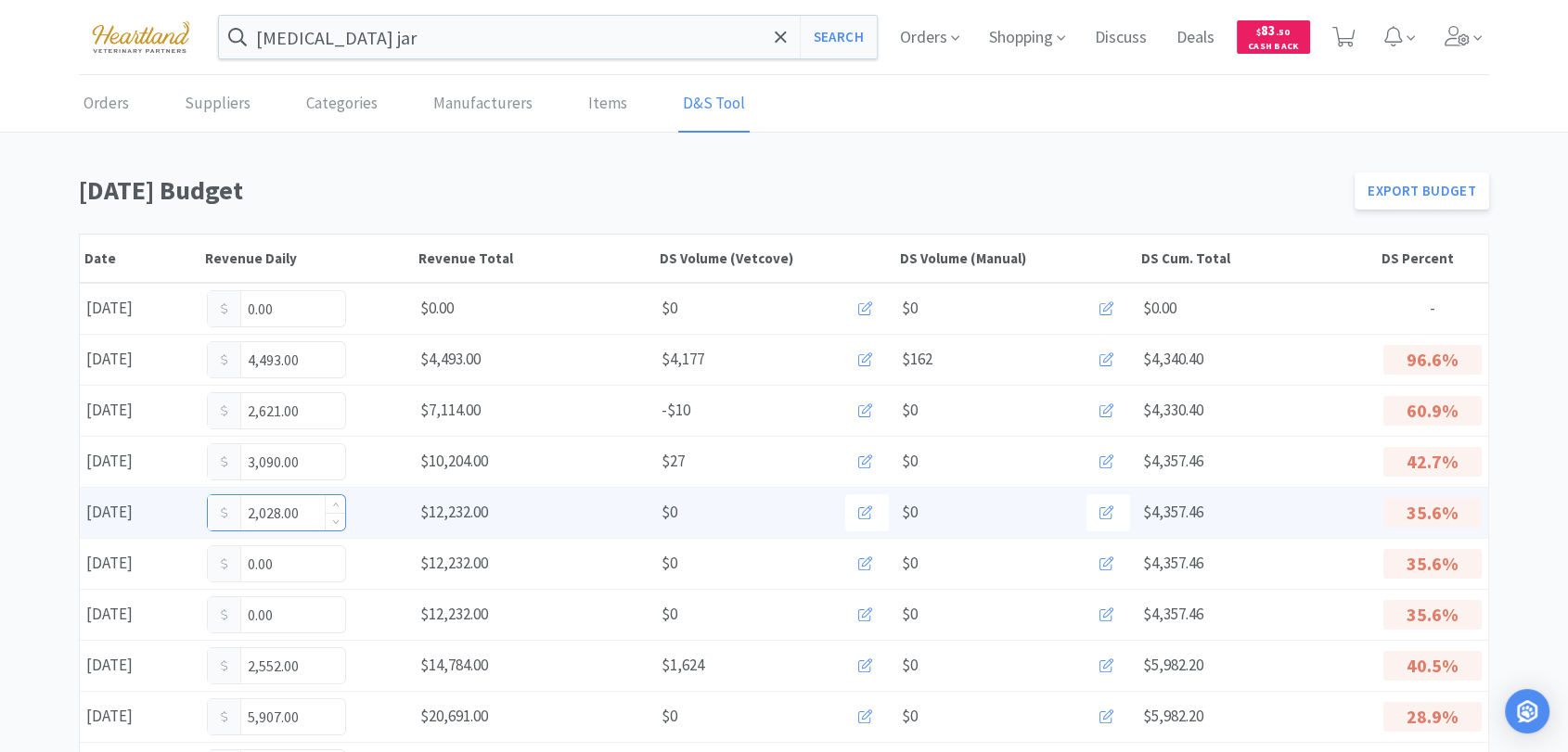
click at [319, 513] on input "2,028.00" at bounding box center [276, 513] width 138 height 35
type input "2"
type input "3,017"
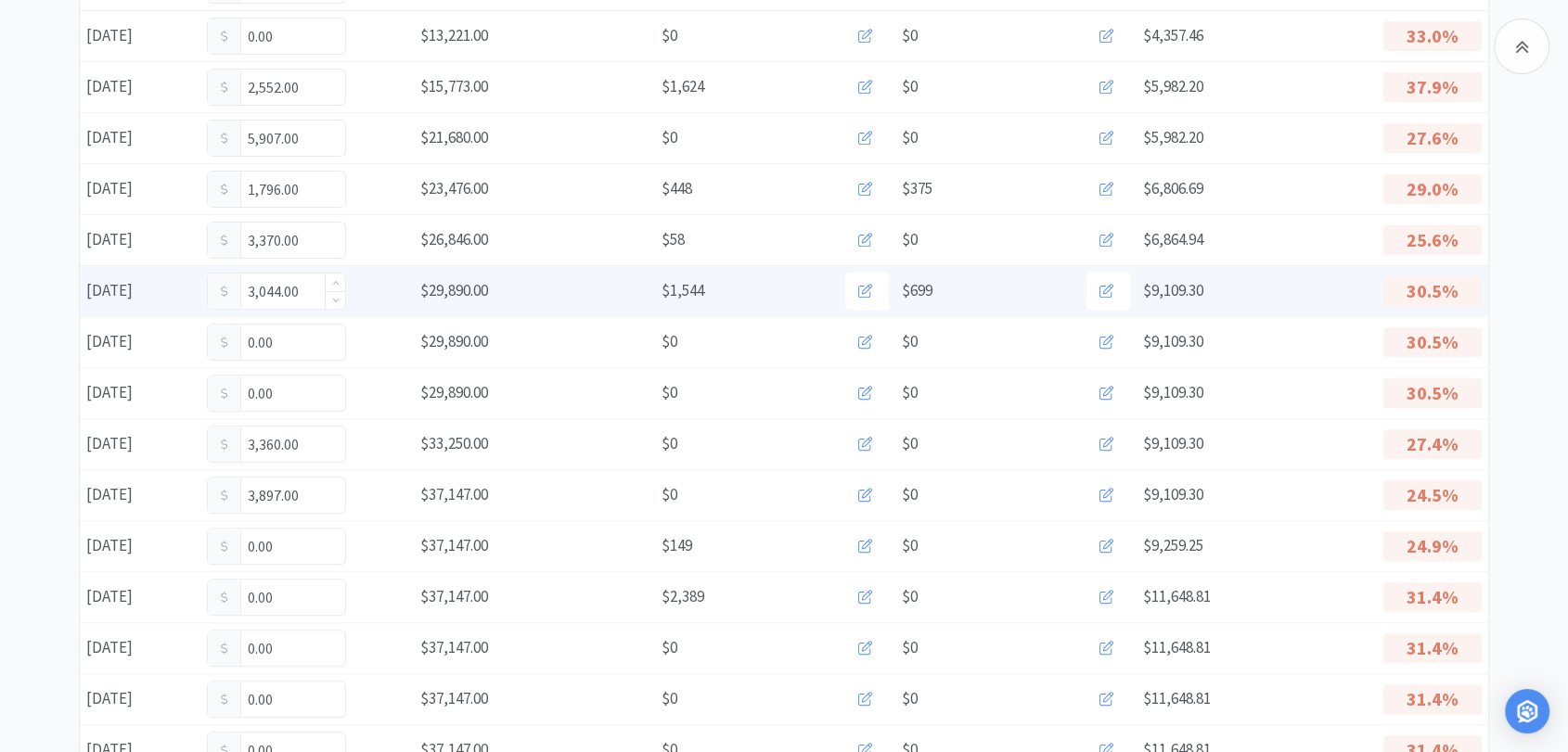
scroll to position [720, 0]
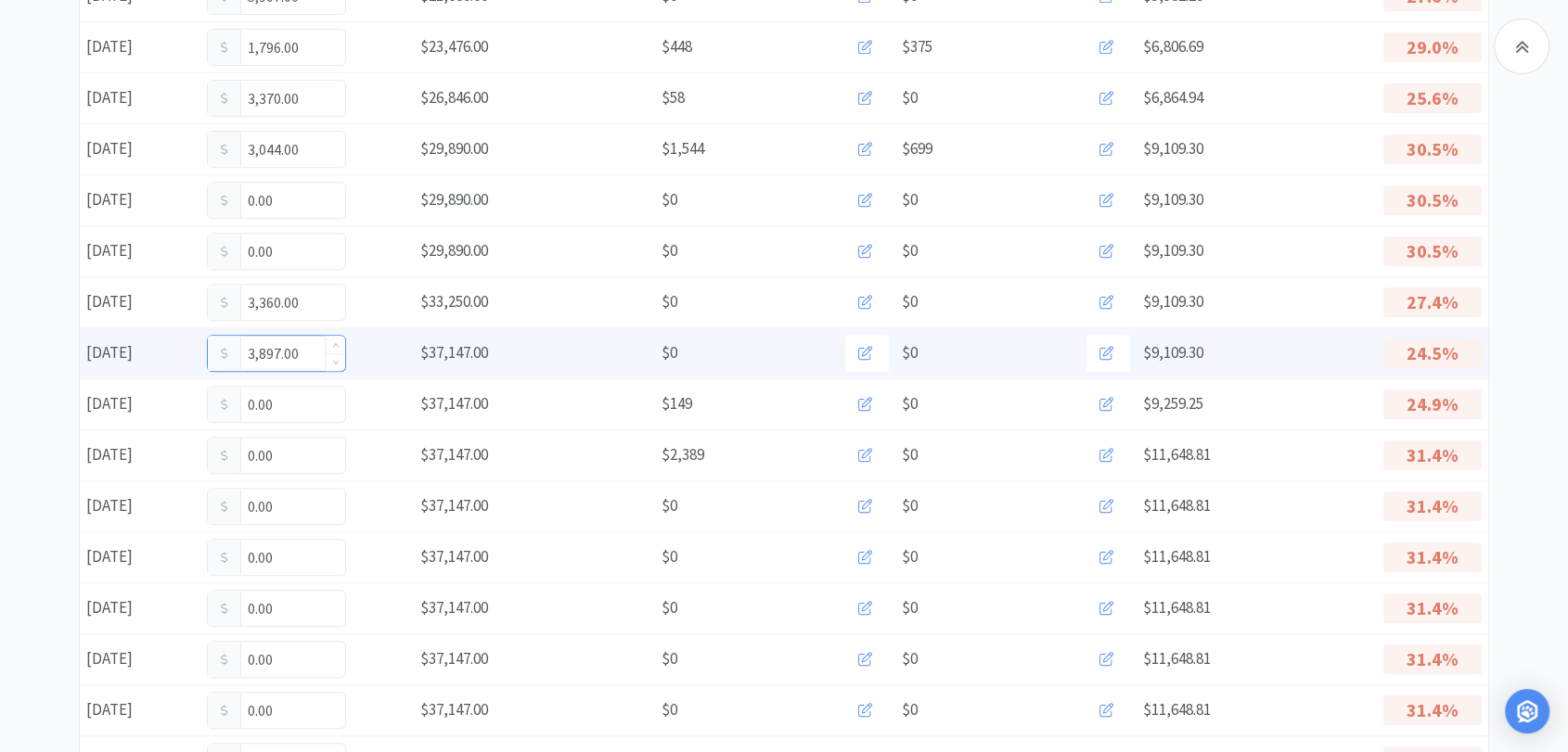
click at [304, 346] on input "3,897.00" at bounding box center [276, 353] width 138 height 35
type input "3"
type input "5,171"
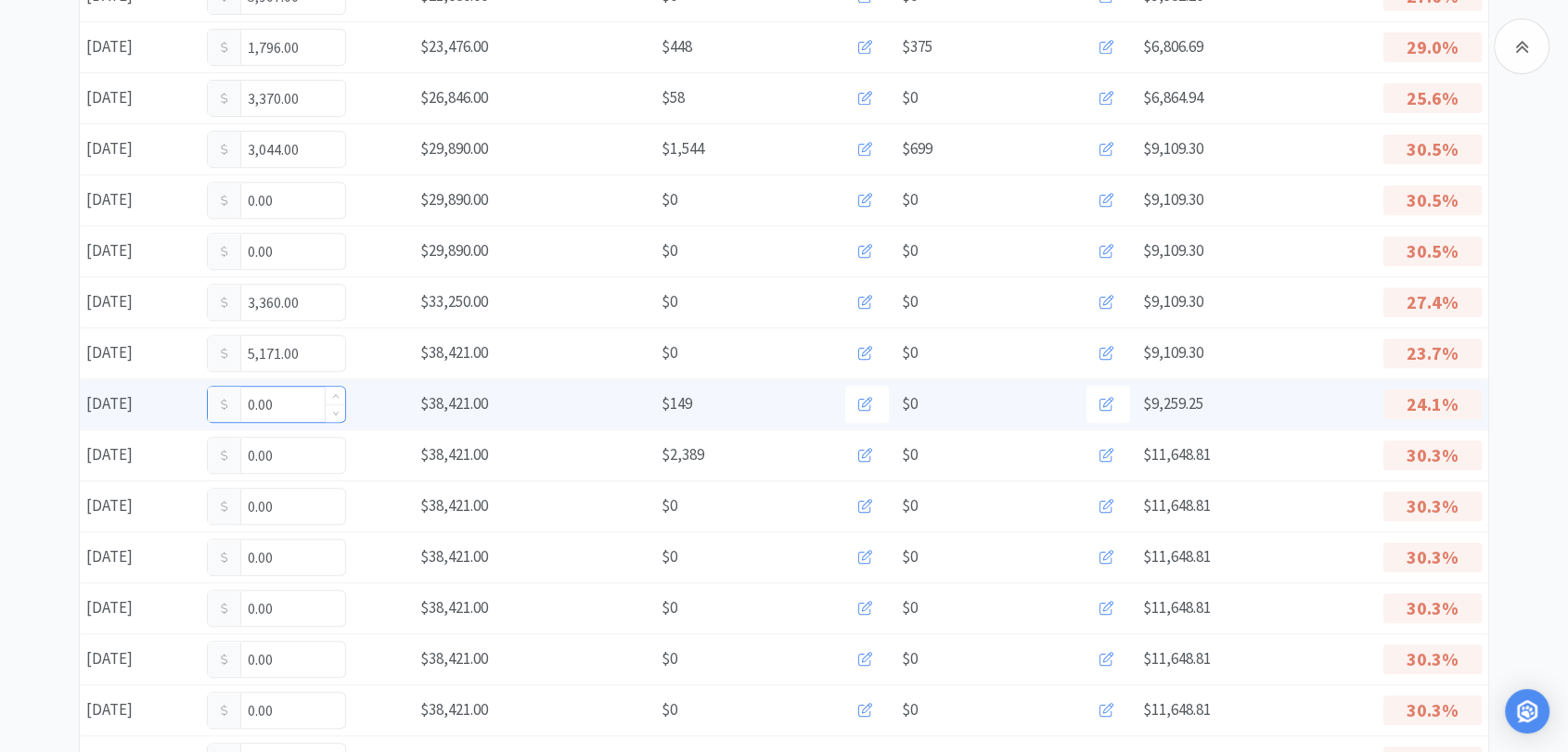
click at [281, 394] on input "0.00" at bounding box center [276, 404] width 138 height 35
type input "0"
type input "2,604"
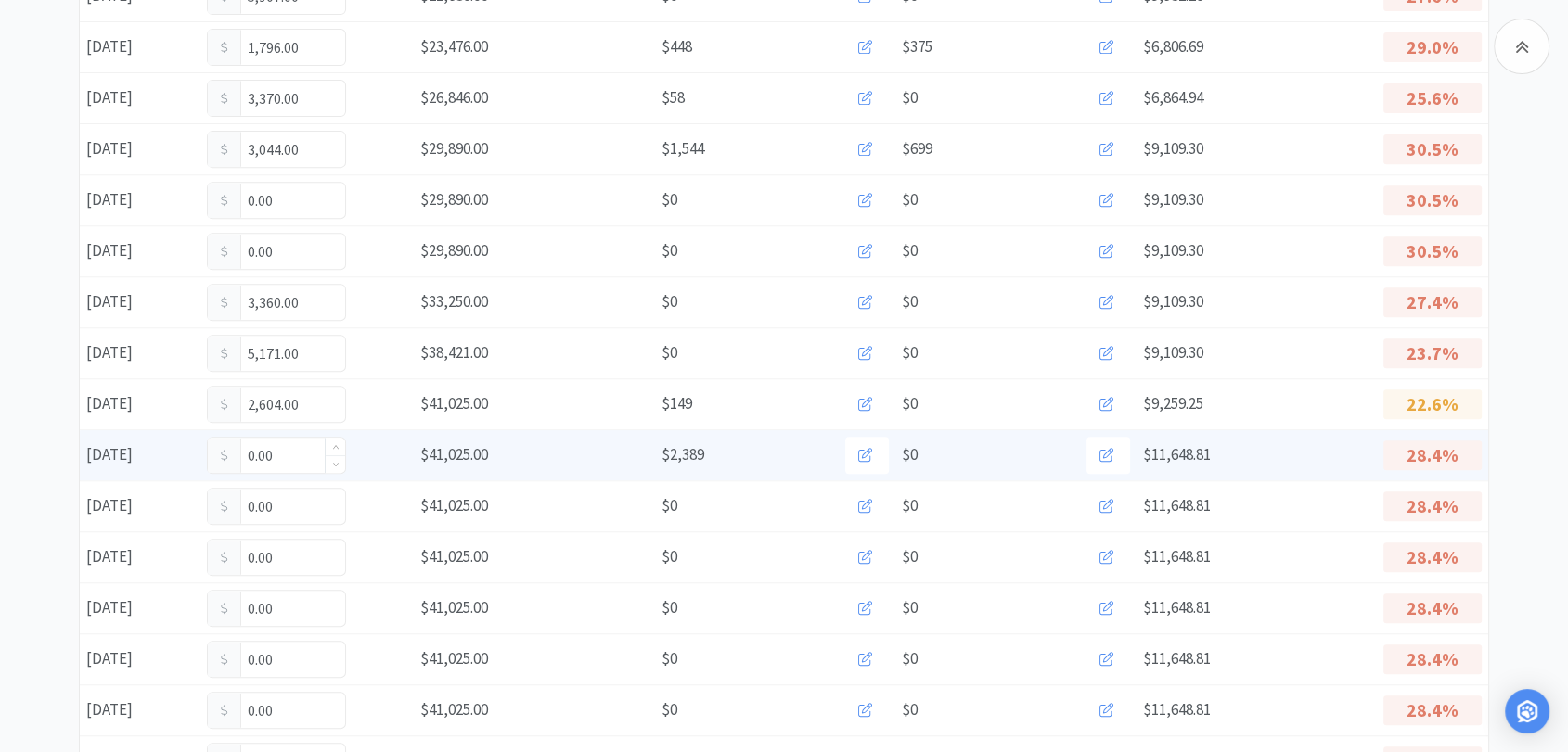
click at [292, 445] on input "0.00" at bounding box center [276, 455] width 138 height 35
type input "0"
type input "3,510"
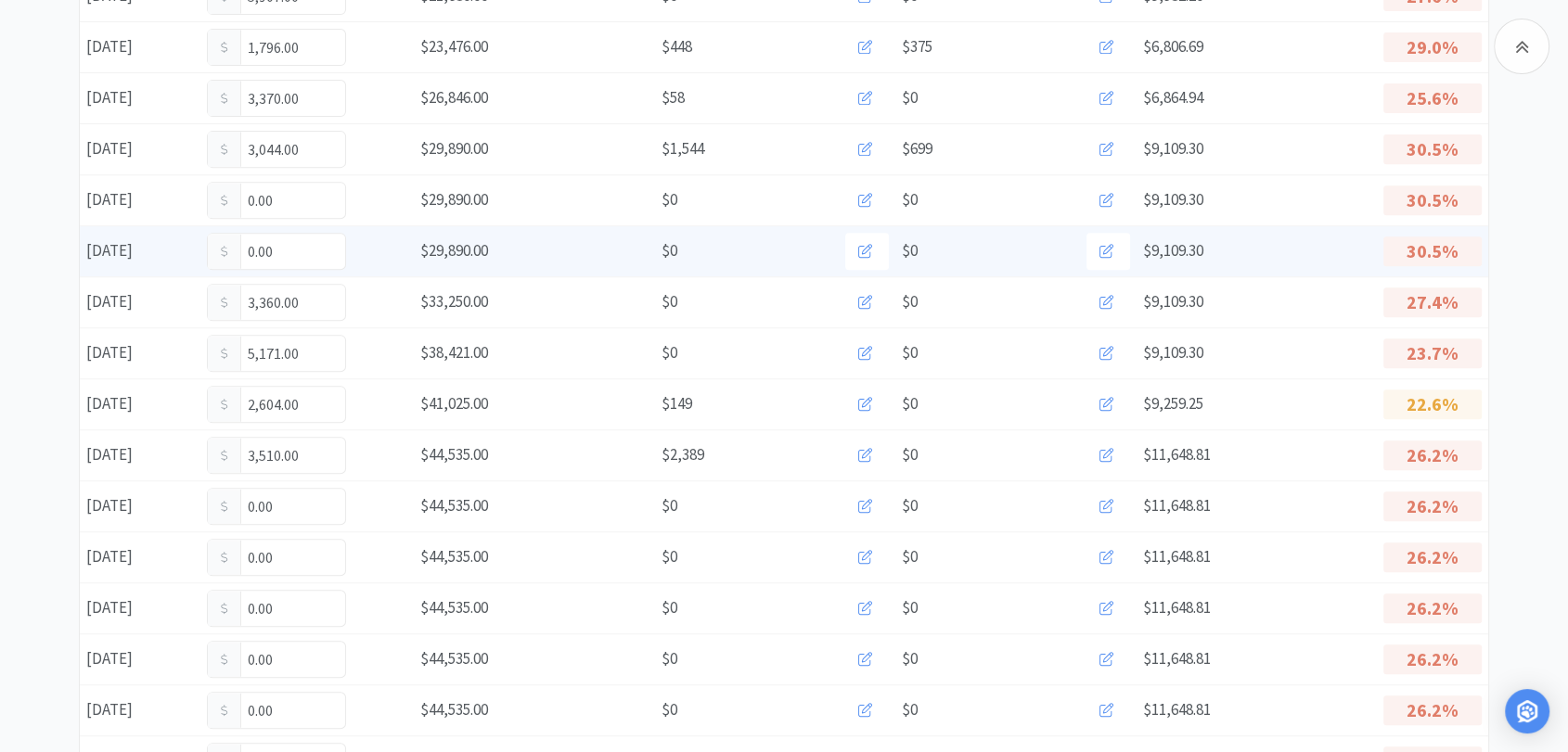
scroll to position [0, 0]
